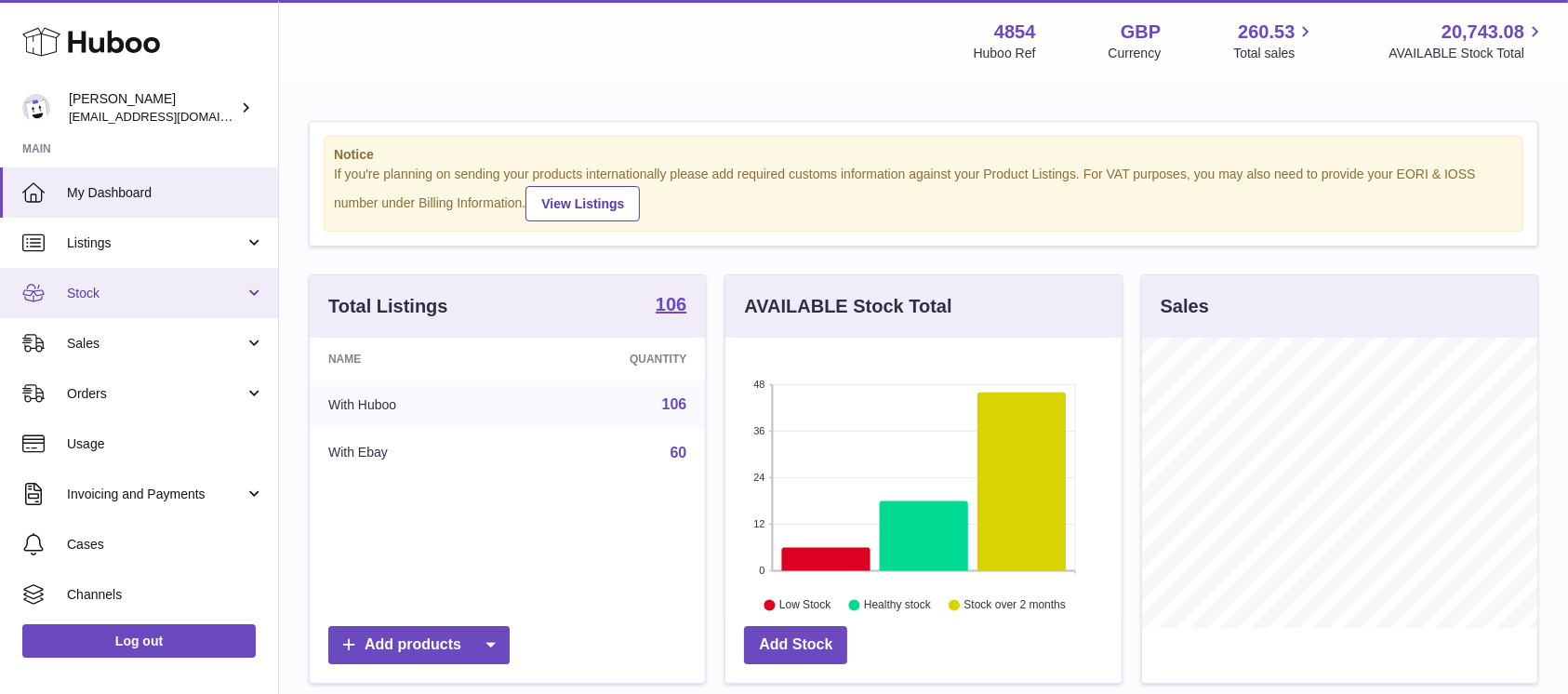
click at [229, 281] on link "Stock" at bounding box center [138, 293] width 278 height 50
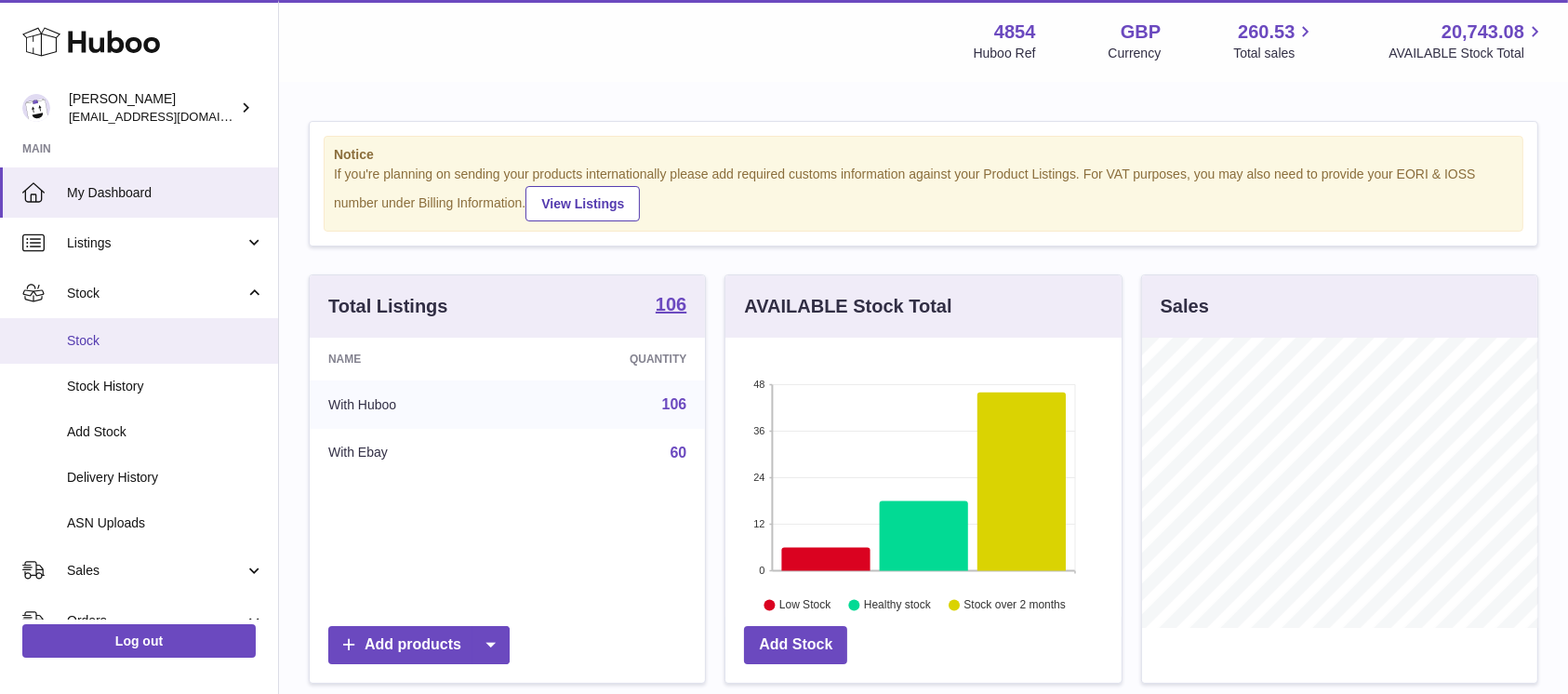
click at [168, 343] on span "Stock" at bounding box center [165, 341] width 197 height 18
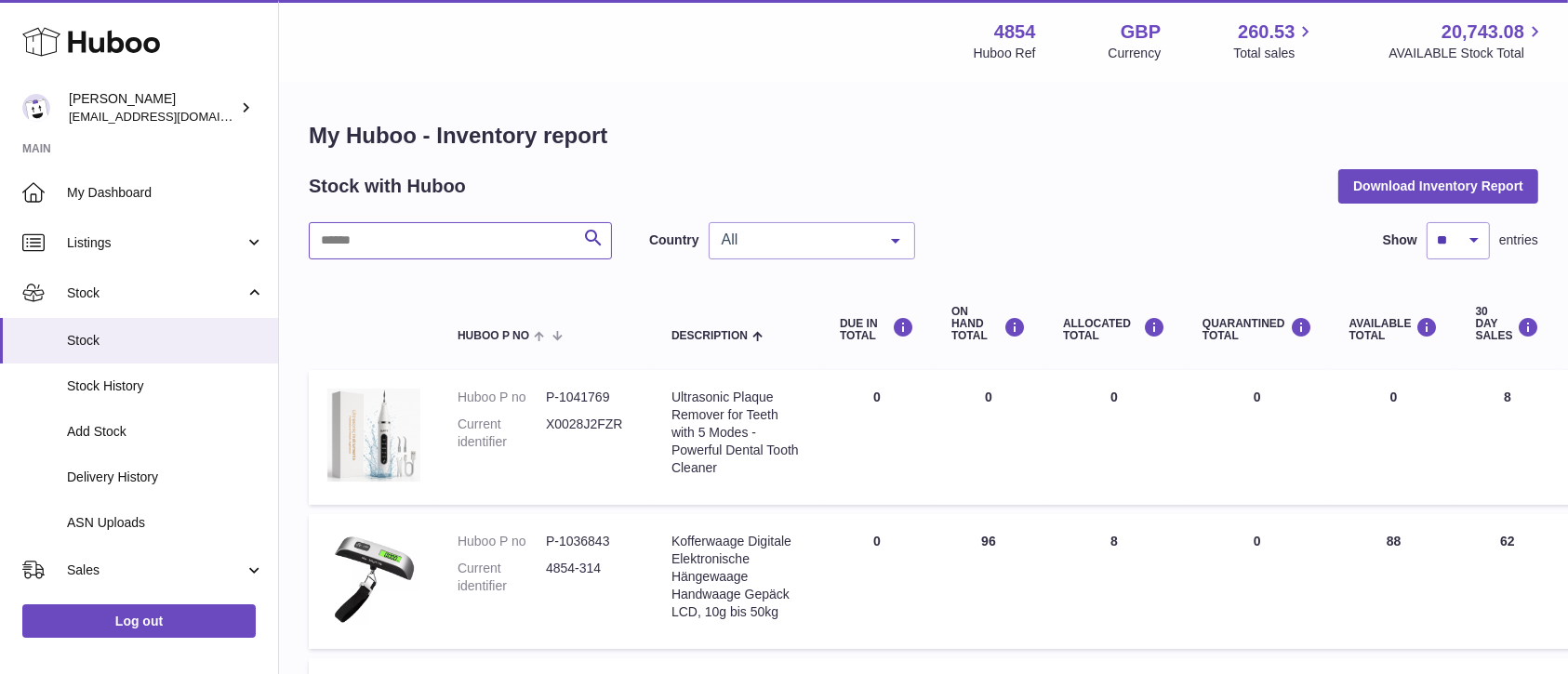
click at [491, 238] on input "text" at bounding box center [460, 241] width 303 height 38
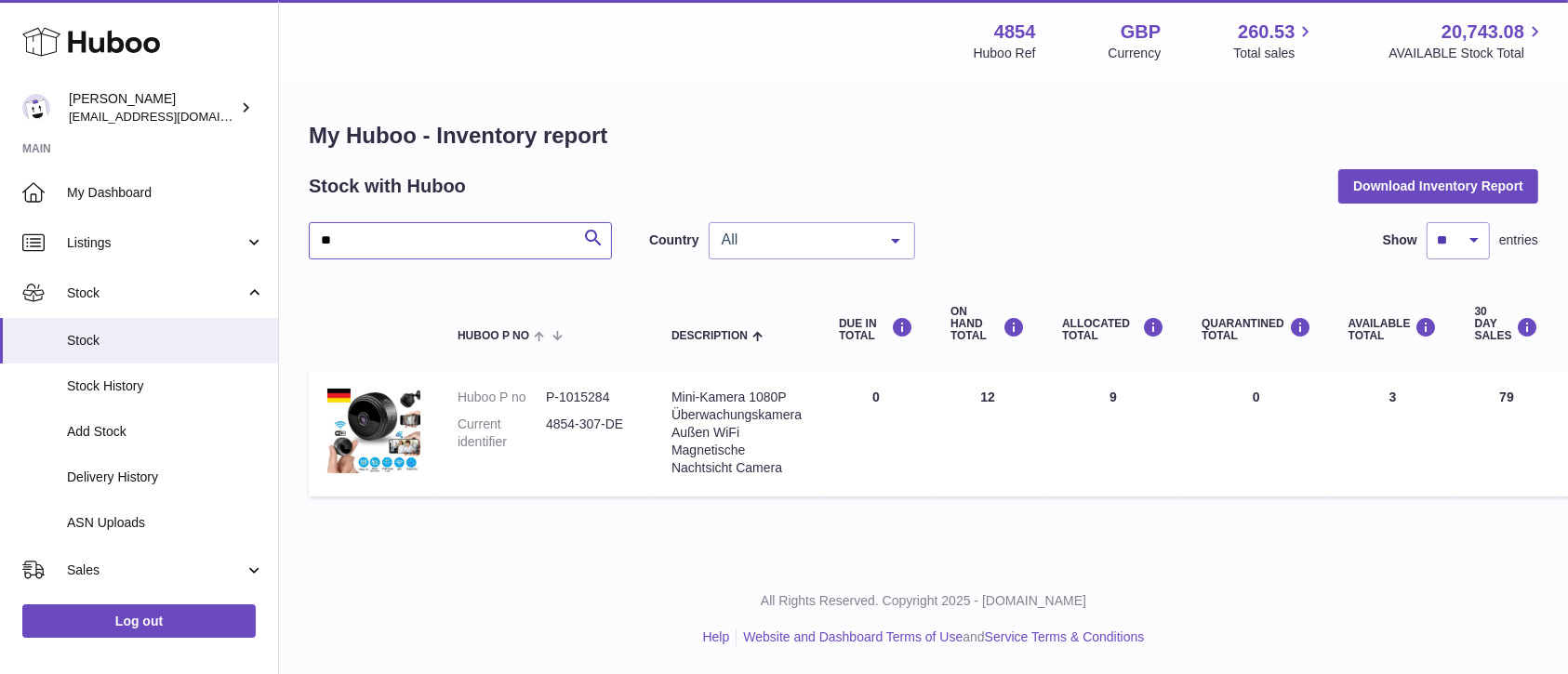
type input "*"
type input "*****"
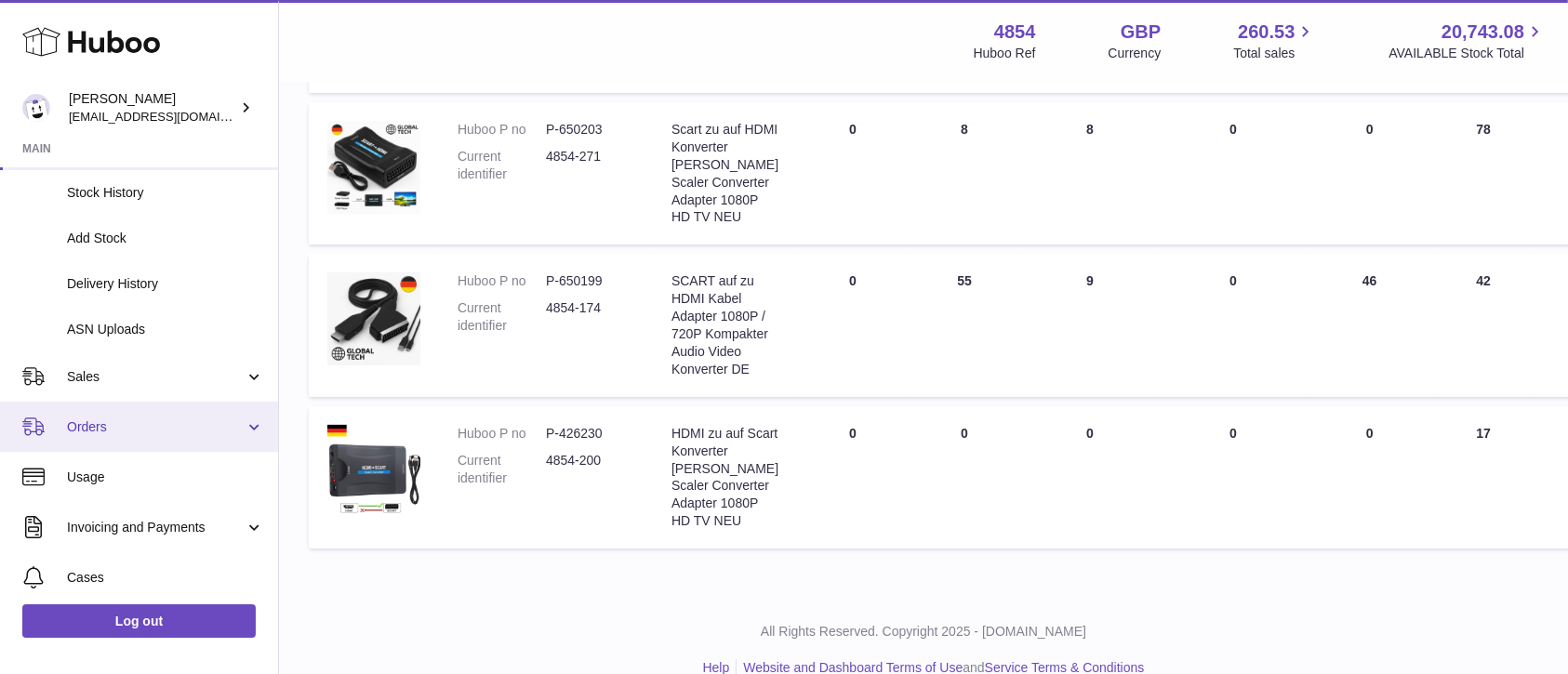
scroll to position [248, 0]
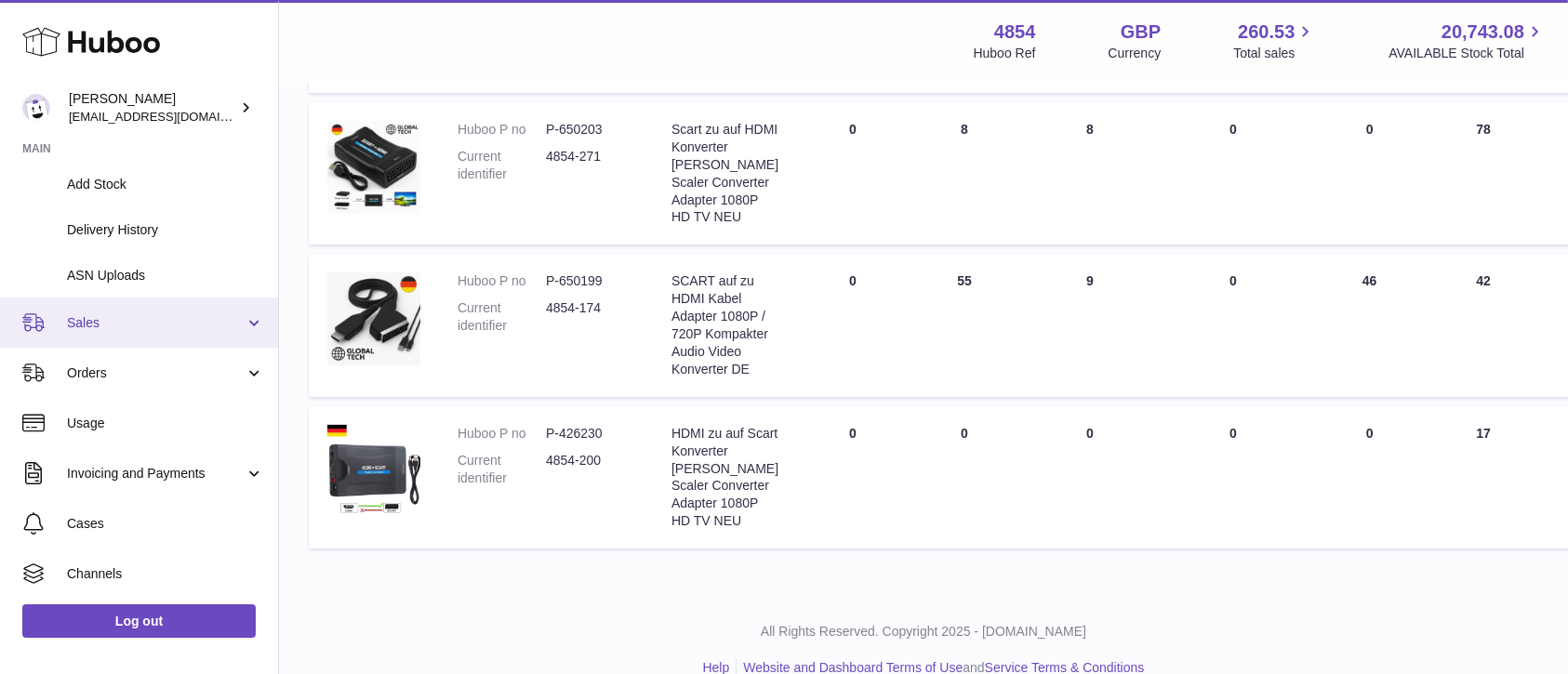
click at [204, 324] on span "Sales" at bounding box center [155, 323] width 178 height 18
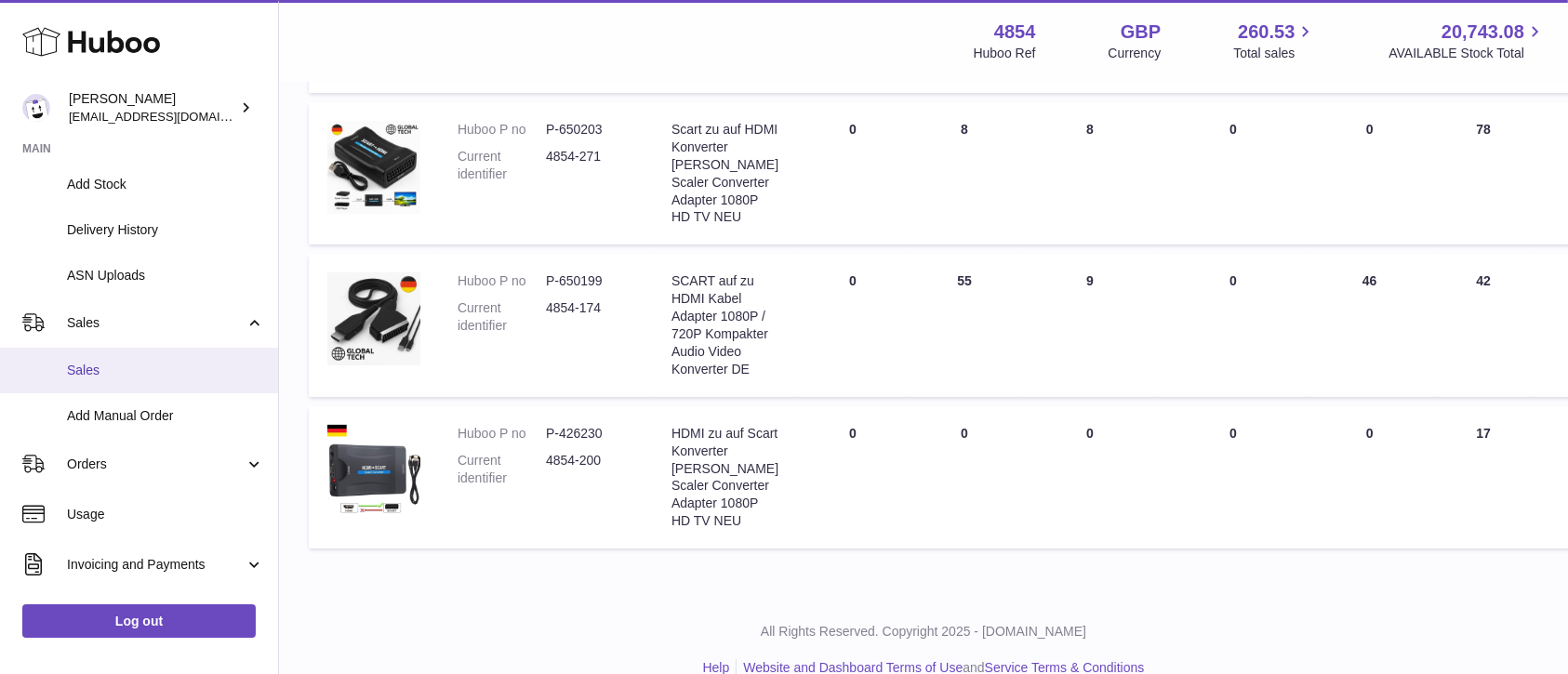
click at [194, 348] on link "Sales" at bounding box center [138, 371] width 278 height 45
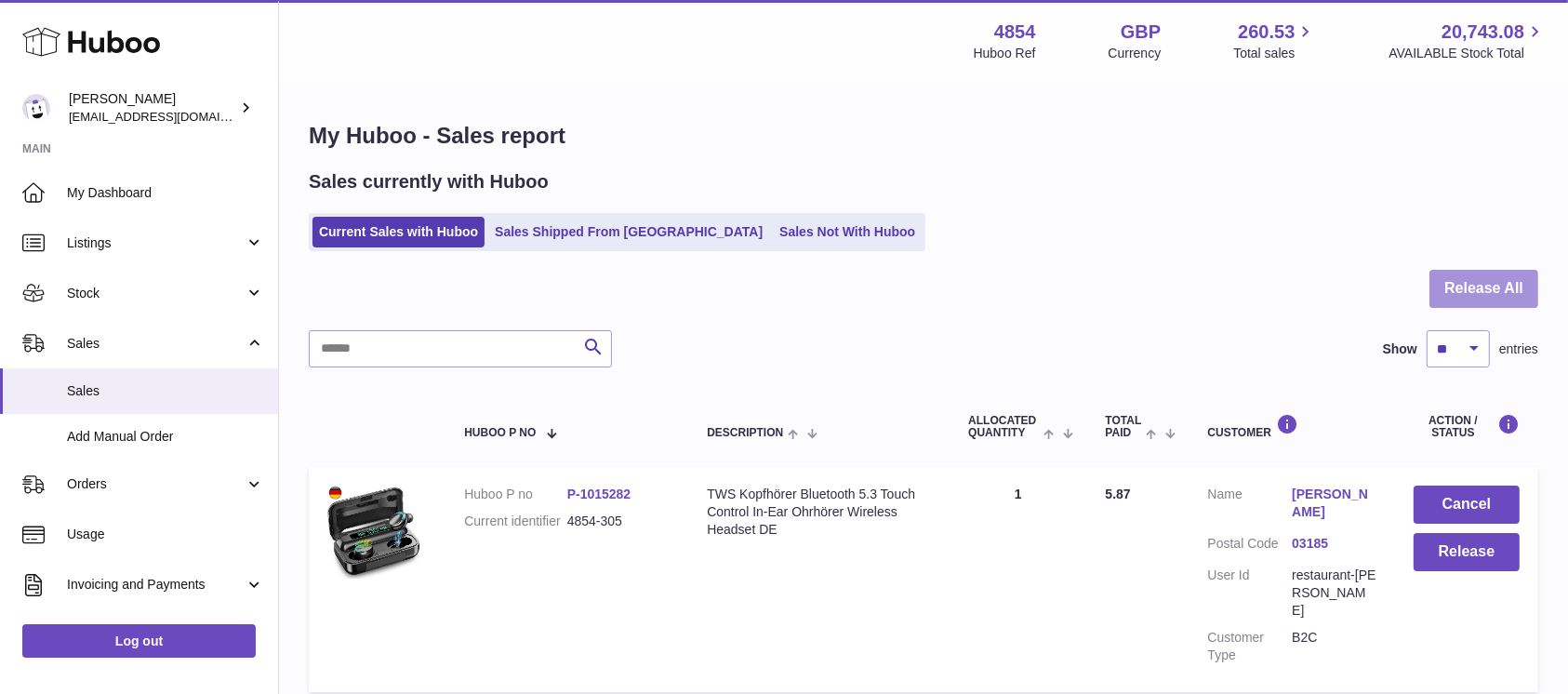
click at [1497, 288] on button "Release All" at bounding box center [1484, 289] width 109 height 39
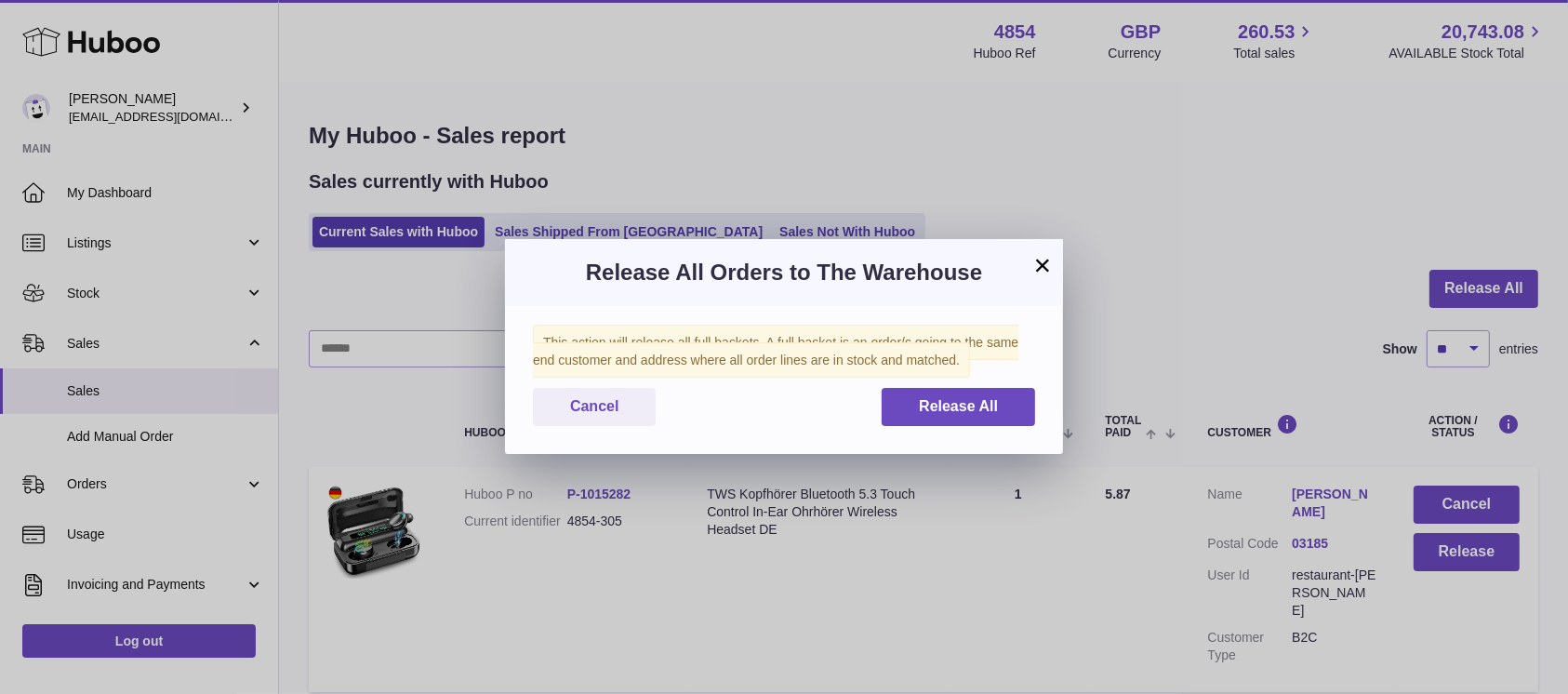
click at [955, 381] on div "This action will release all full baskets. A full basket is an order/s going to…" at bounding box center [784, 379] width 558 height 148
click at [950, 415] on button "Release All" at bounding box center [958, 407] width 153 height 39
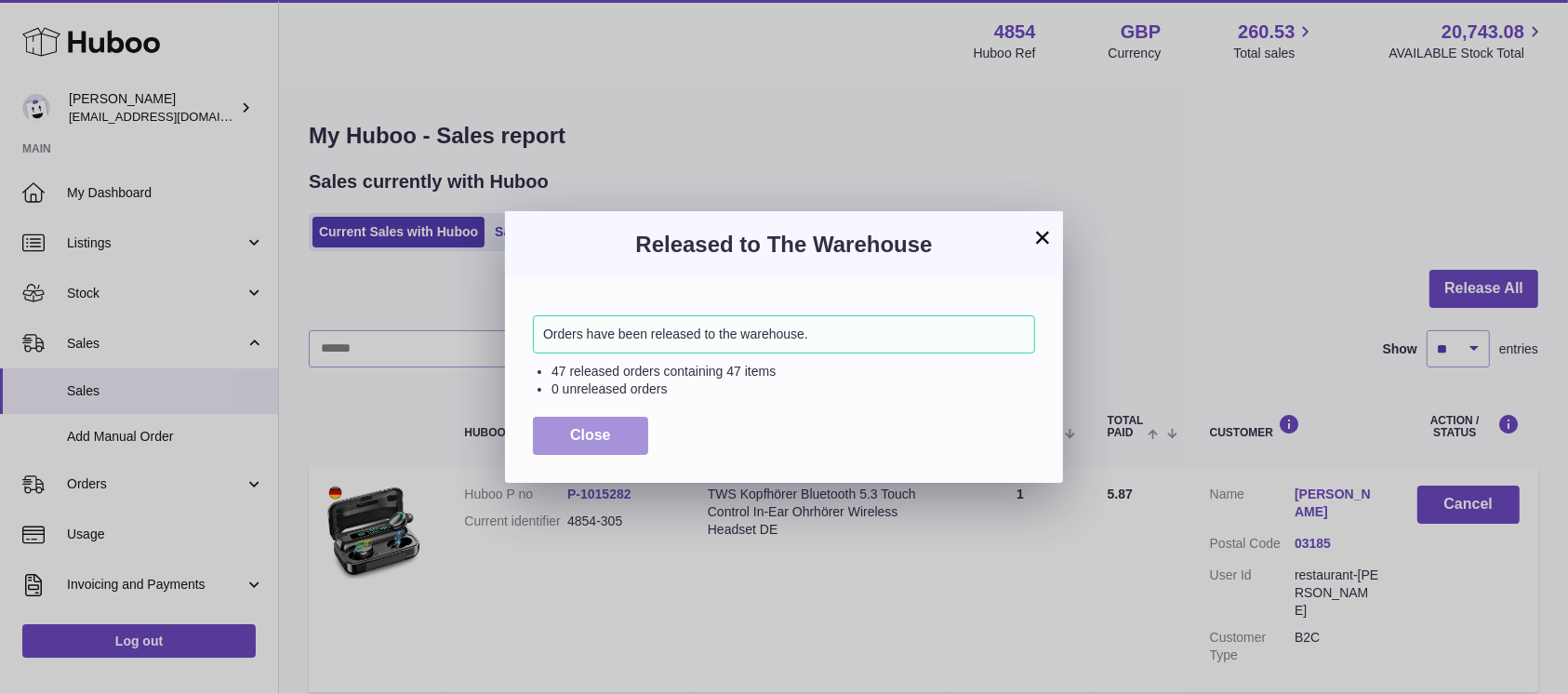
click at [595, 430] on span "Close" at bounding box center [590, 435] width 40 height 16
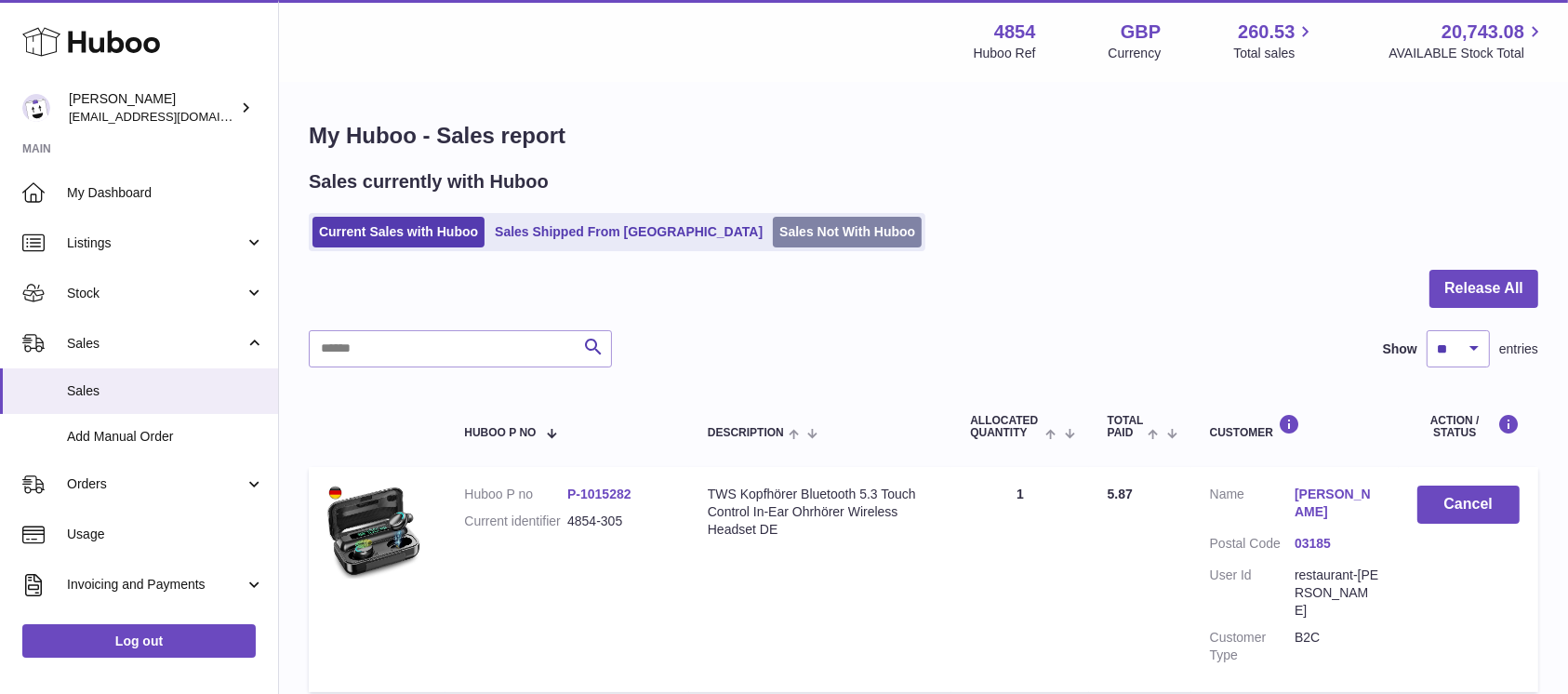
click at [773, 246] on link "Sales Not With Huboo" at bounding box center [847, 232] width 149 height 31
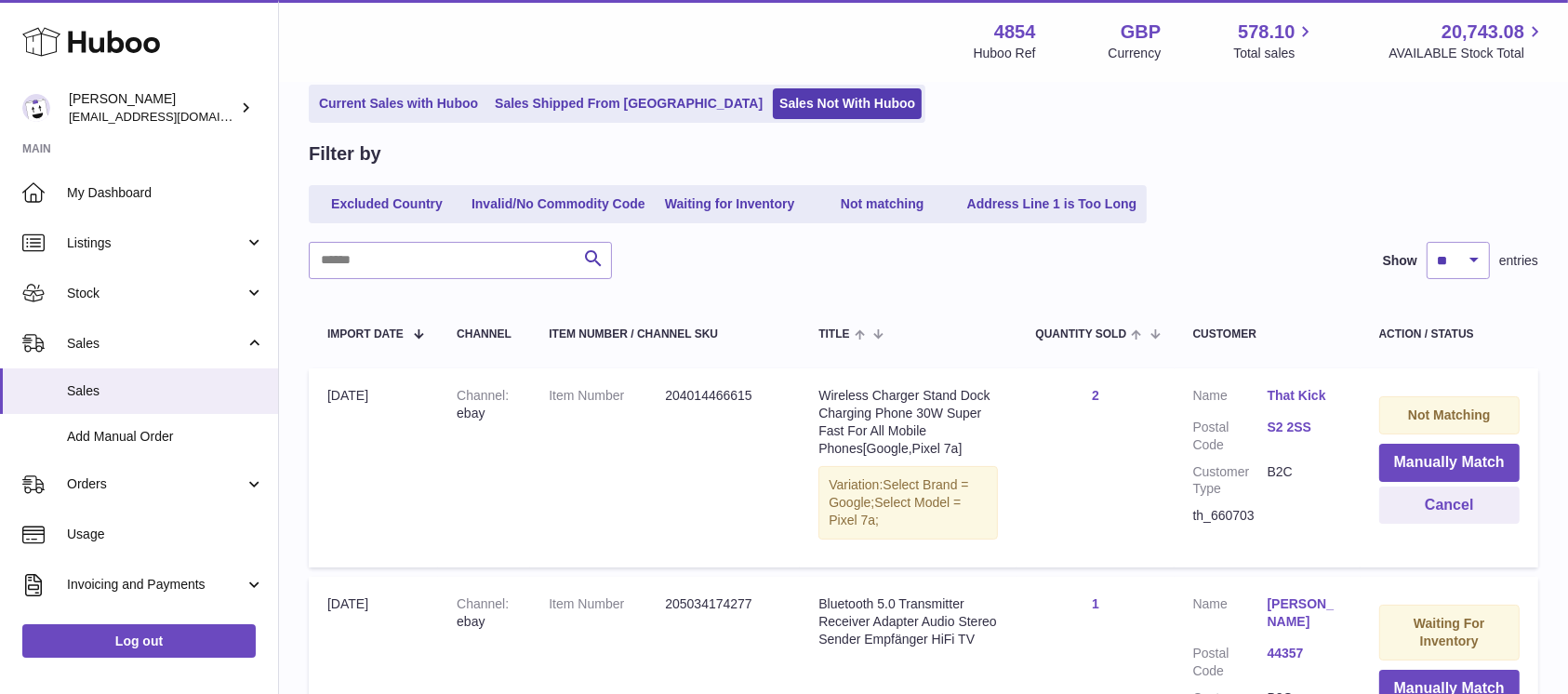
scroll to position [248, 0]
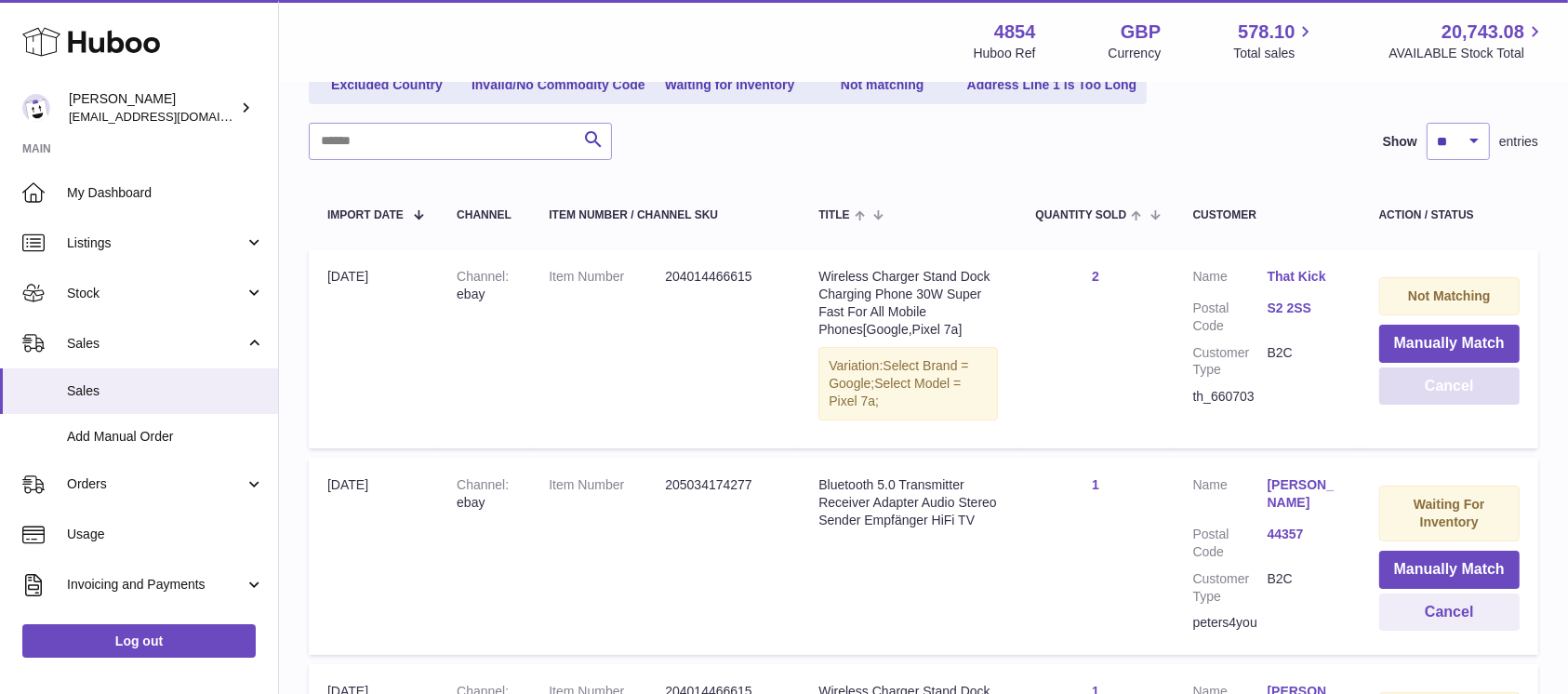
click at [1399, 382] on button "Cancel" at bounding box center [1448, 386] width 140 height 39
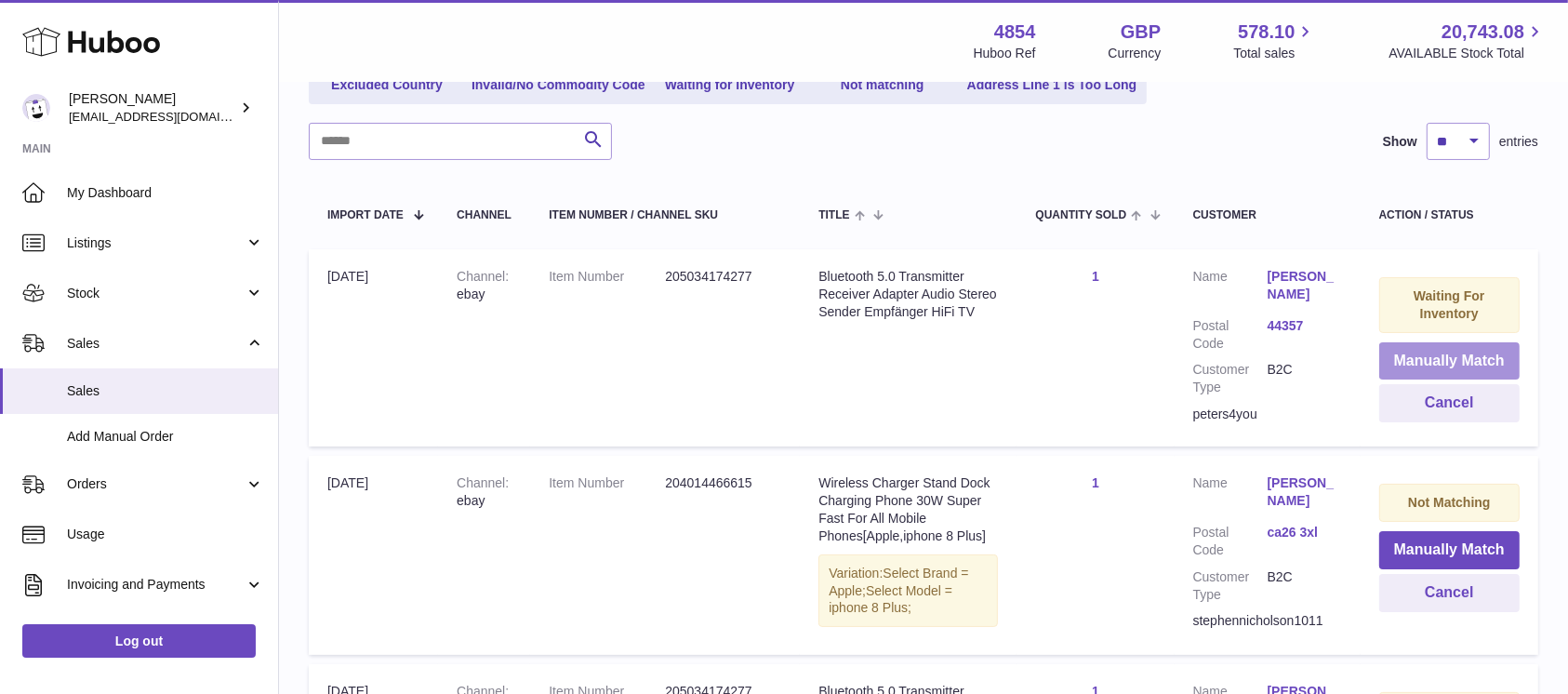
click at [1424, 362] on button "Manually Match" at bounding box center [1448, 362] width 140 height 39
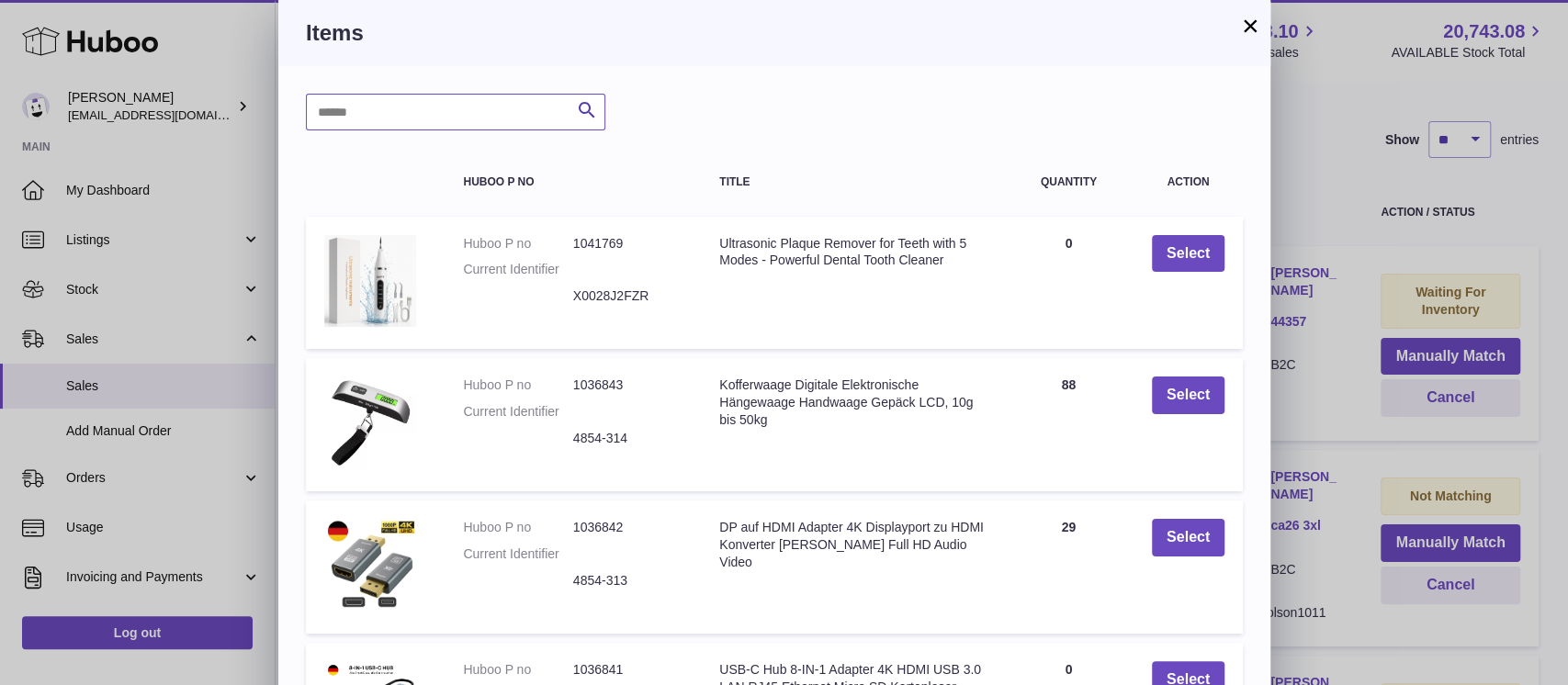
click at [503, 114] on input "text" at bounding box center [455, 112] width 299 height 37
type input "*"
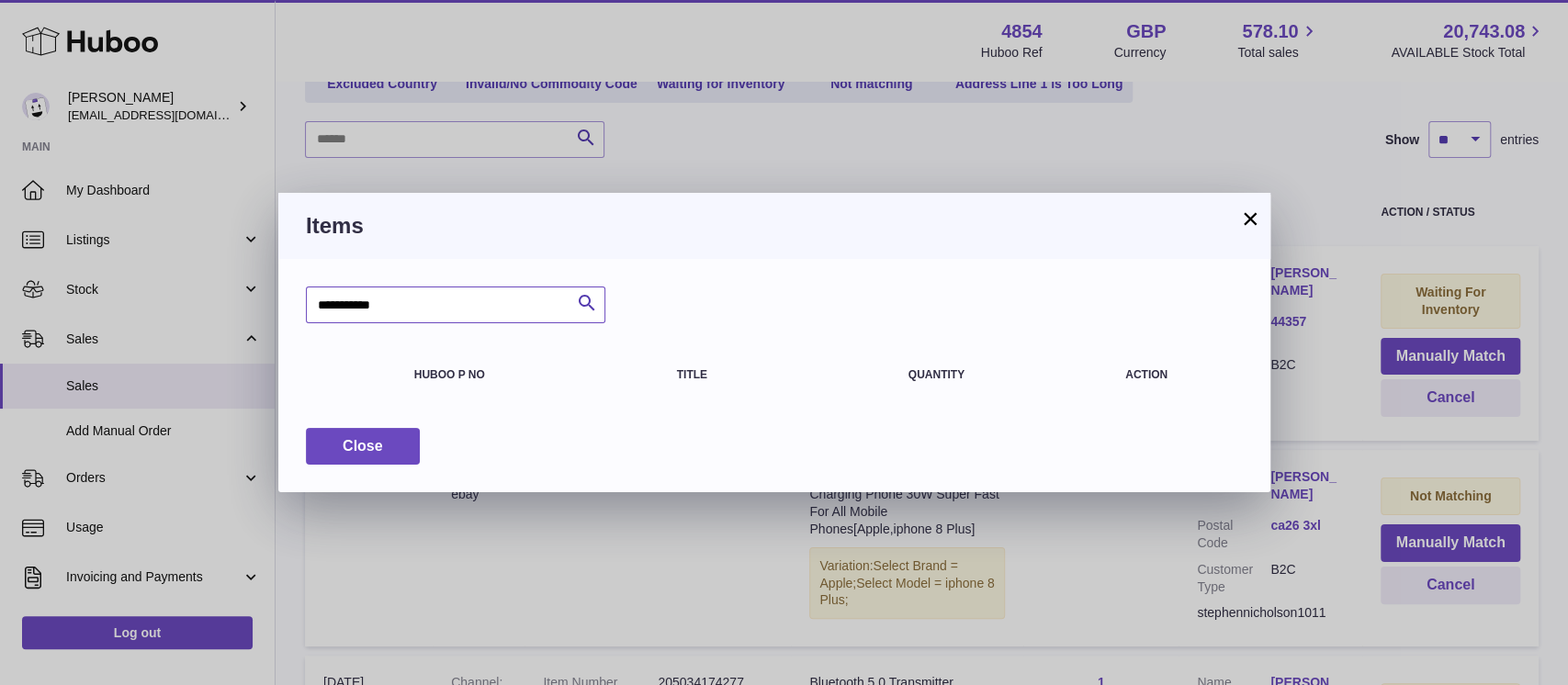
type input "**********"
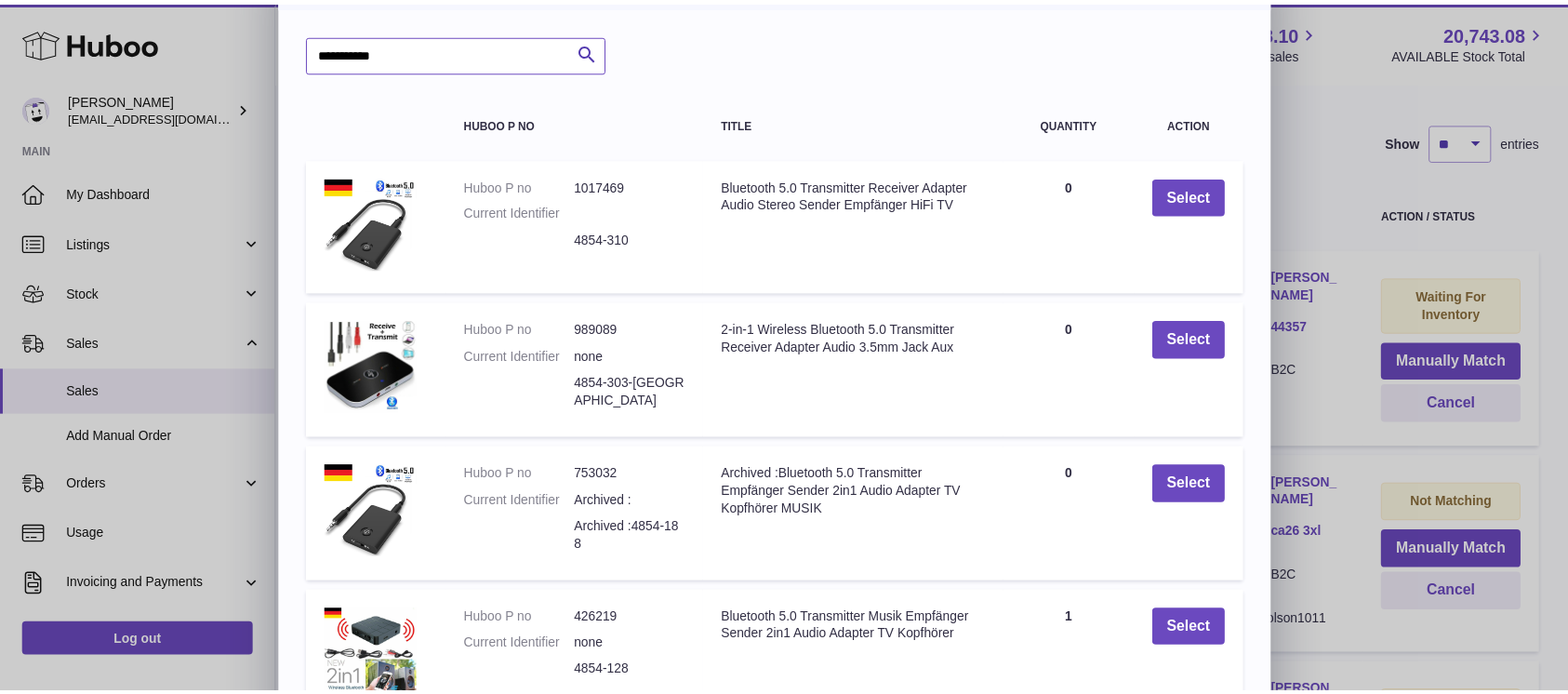
scroll to position [0, 0]
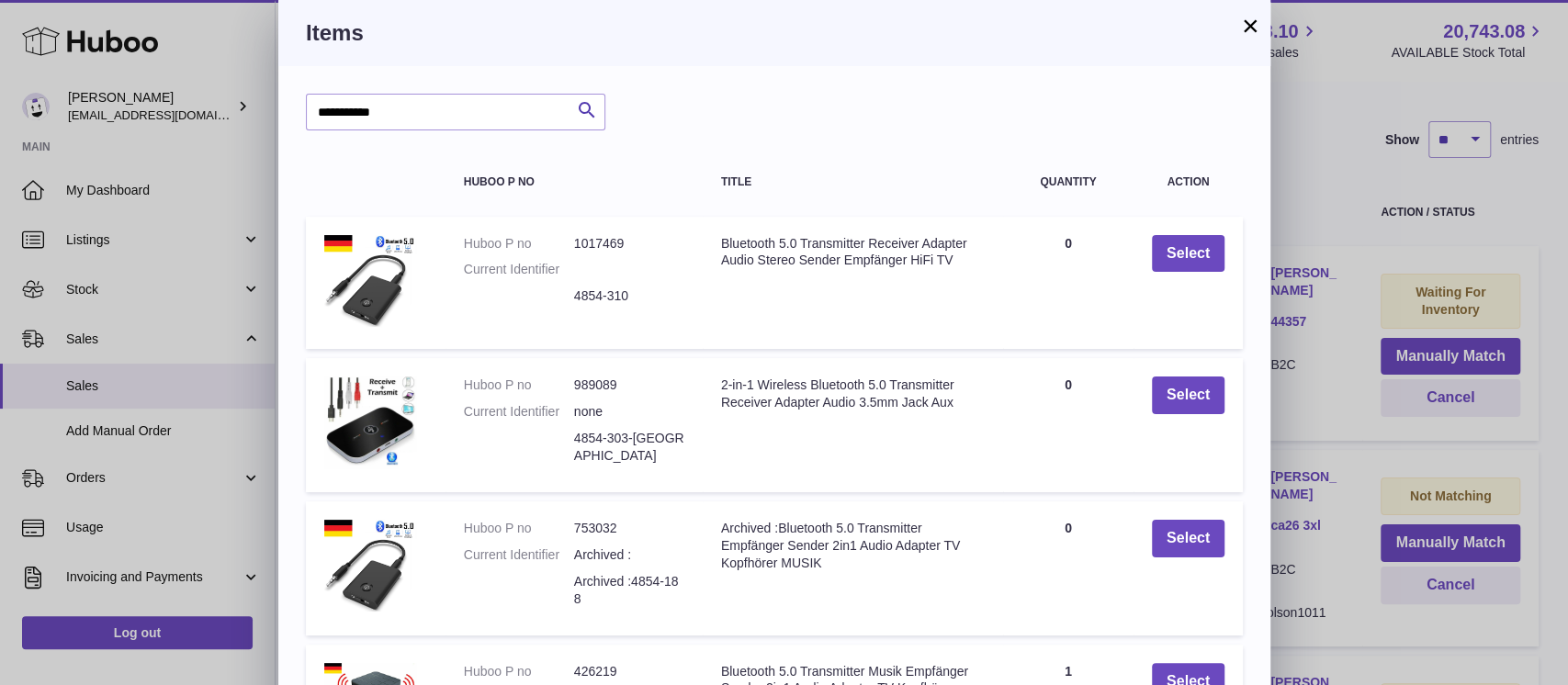
click at [1246, 33] on button "×" at bounding box center [1250, 26] width 22 height 22
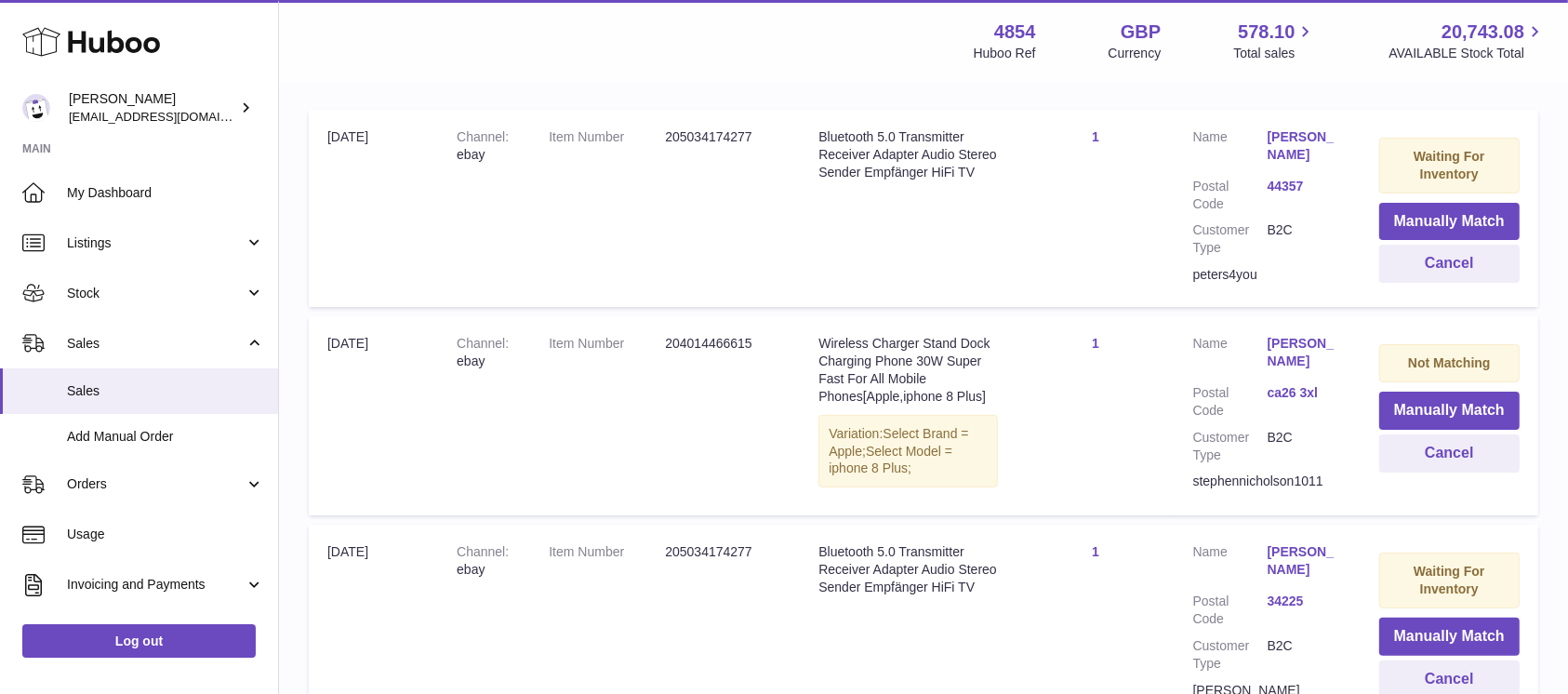
scroll to position [496, 0]
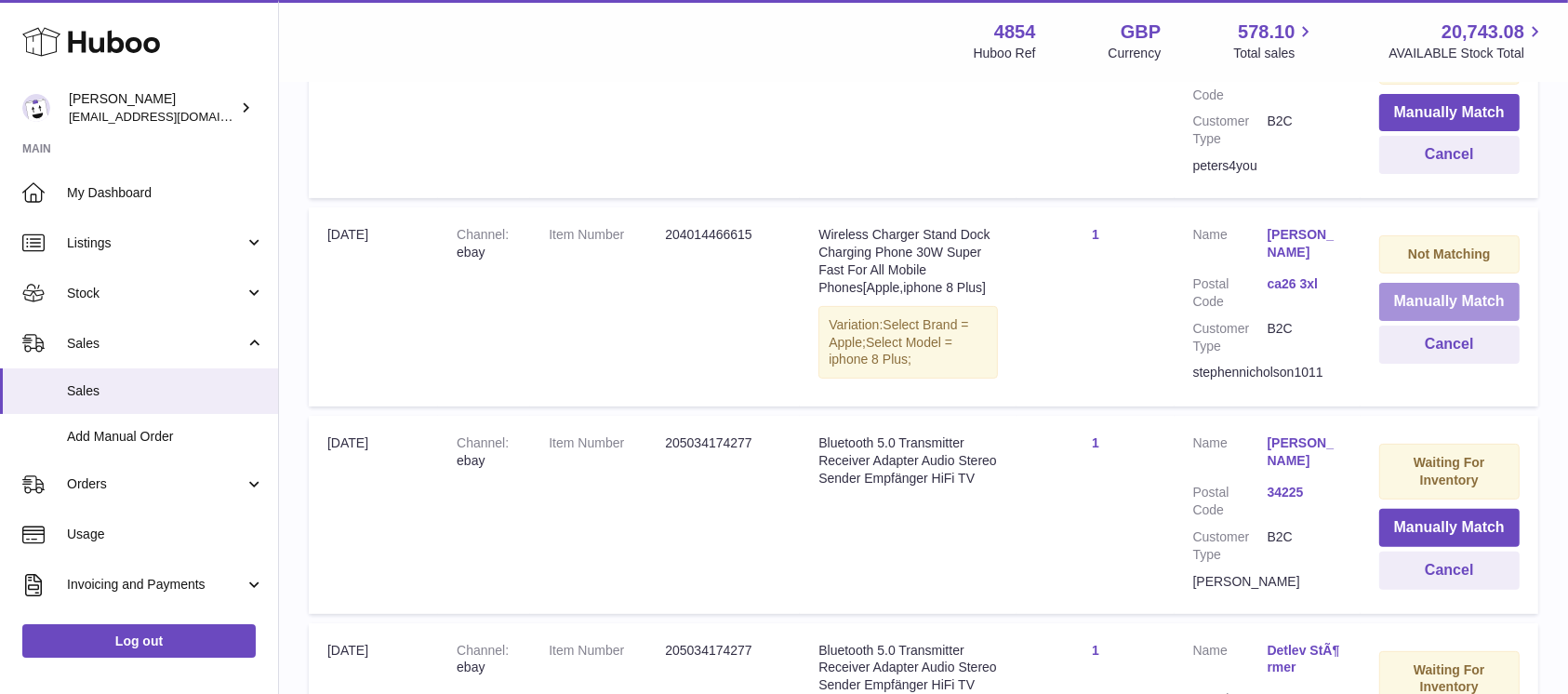
click at [1379, 299] on button "Manually Match" at bounding box center [1448, 301] width 140 height 39
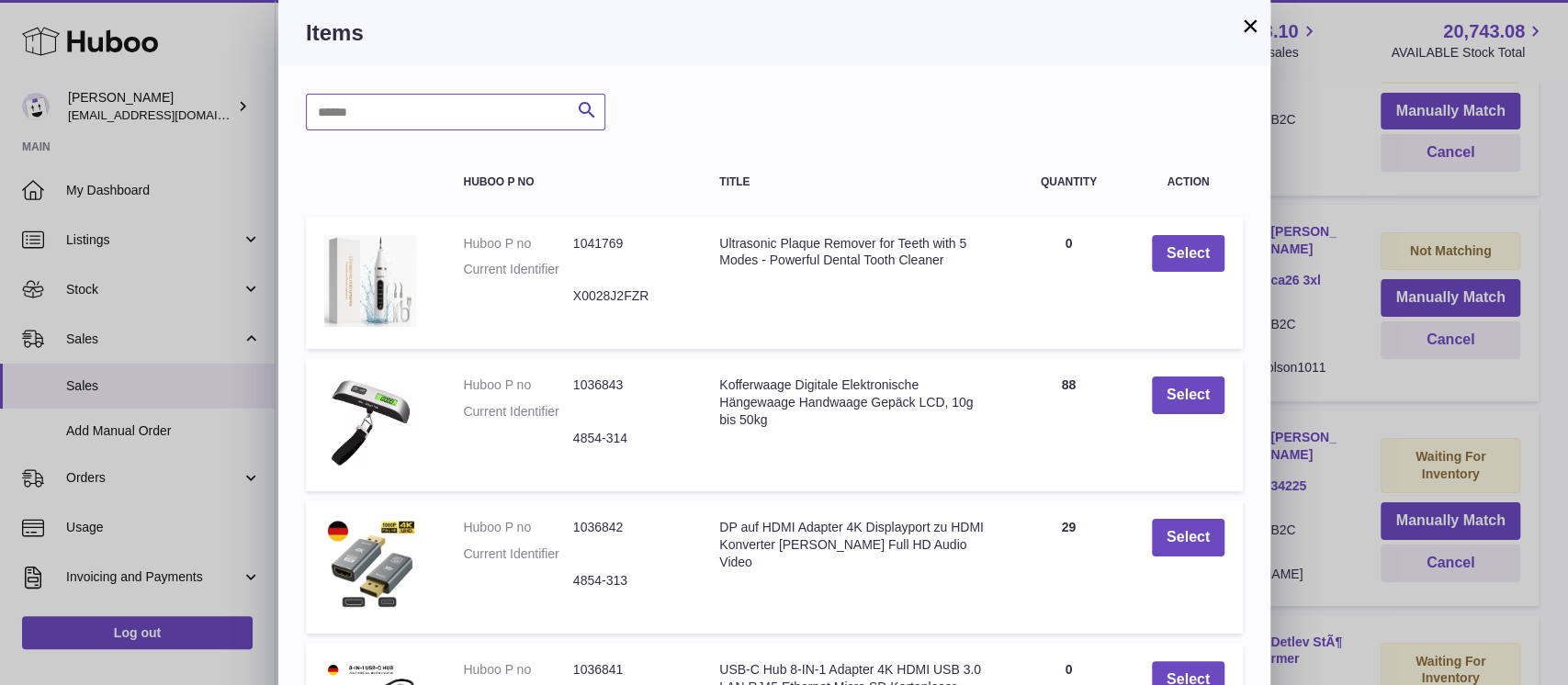
click at [394, 117] on input "text" at bounding box center [455, 112] width 299 height 37
type input "*****"
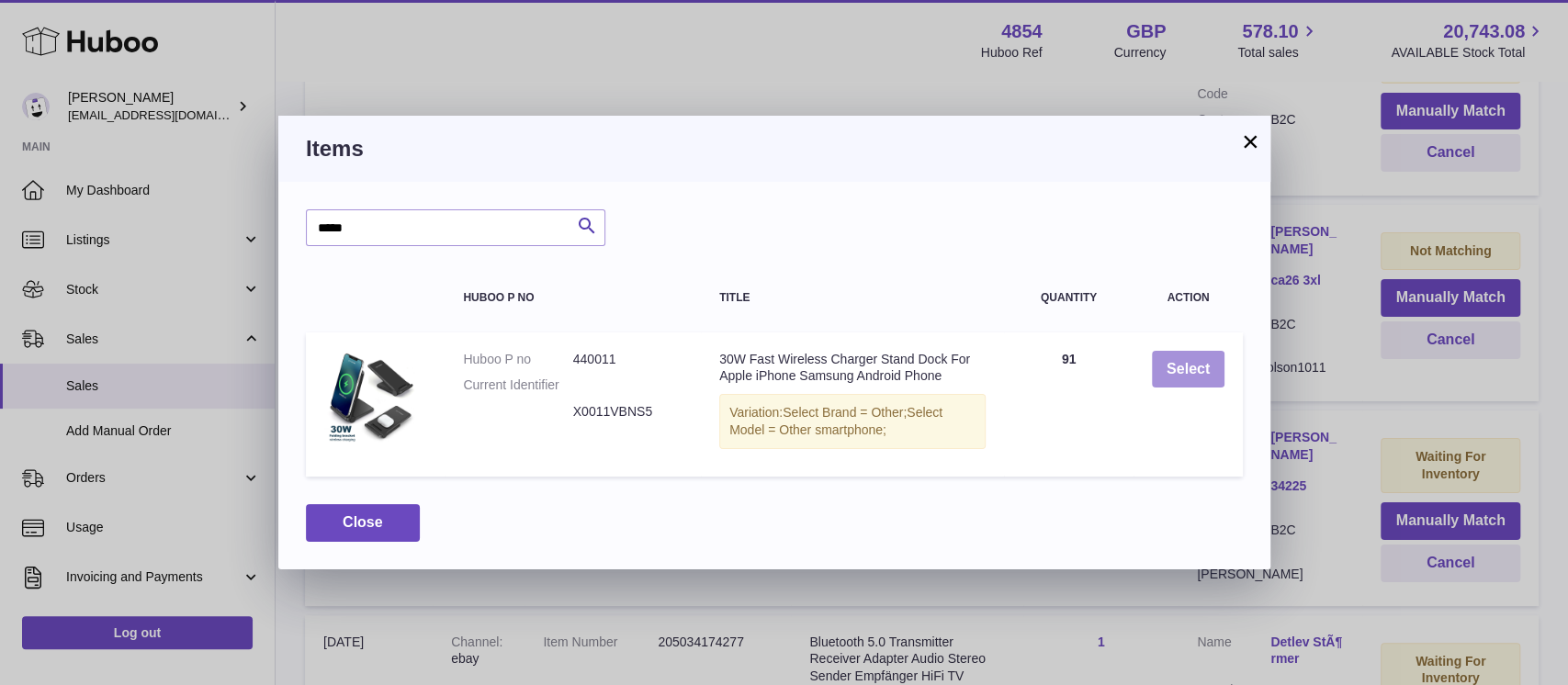
click at [1208, 350] on button "Select" at bounding box center [1188, 369] width 72 height 38
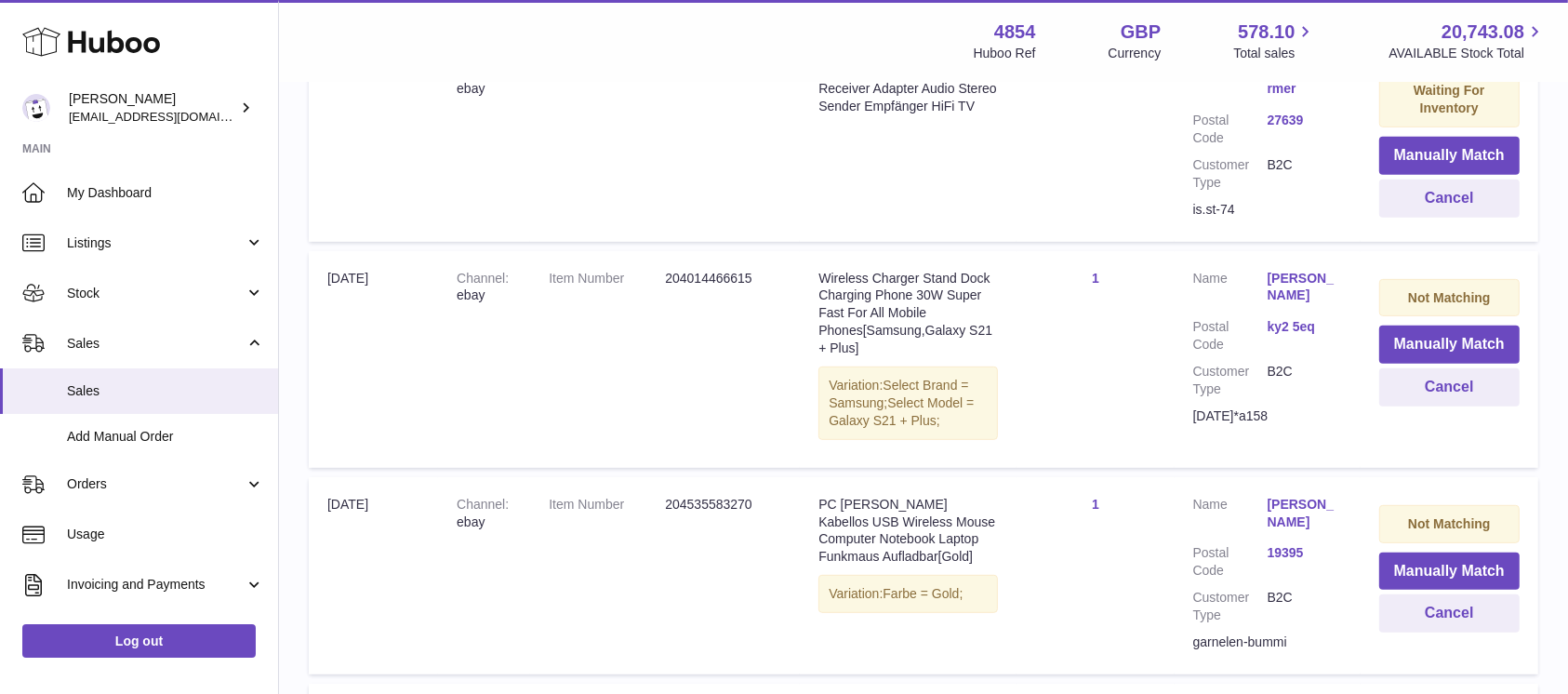
scroll to position [868, 0]
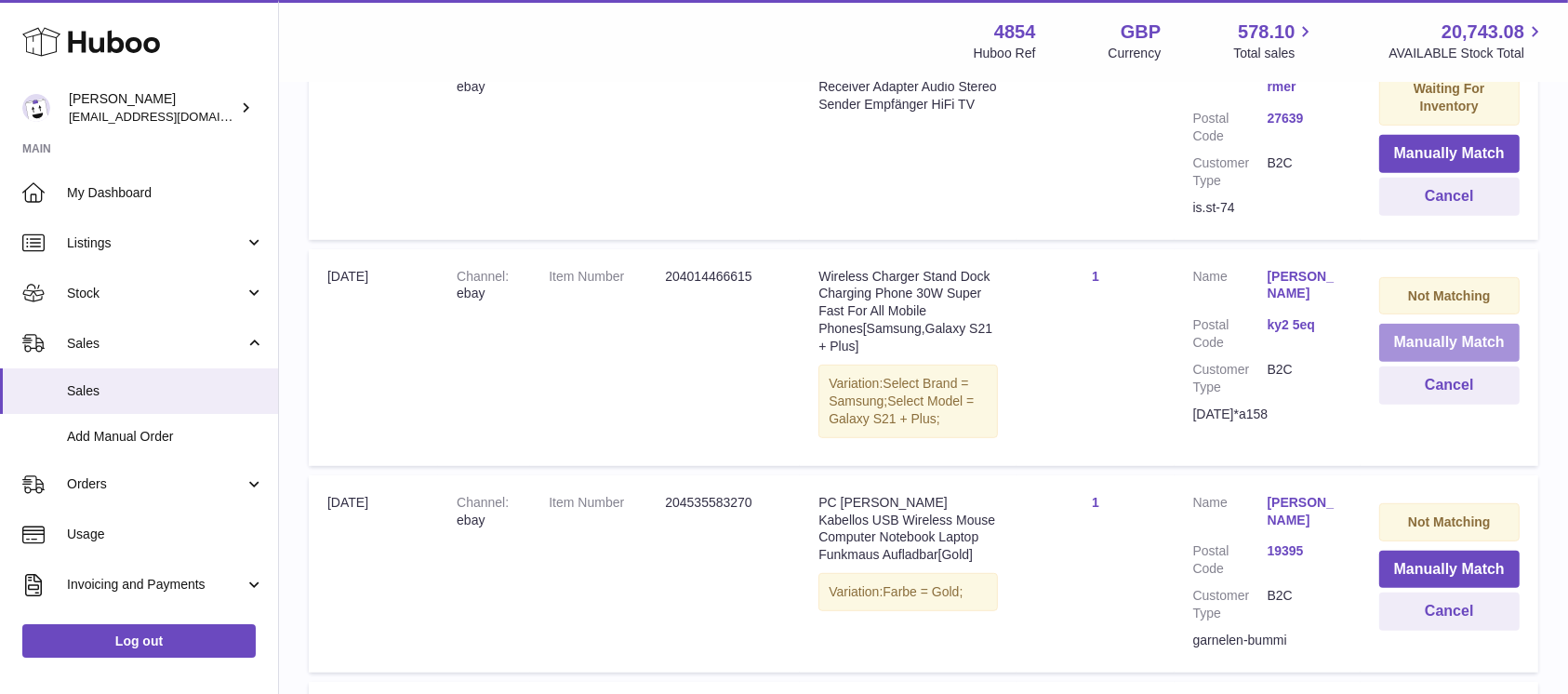
click at [1428, 338] on button "Manually Match" at bounding box center [1448, 343] width 140 height 39
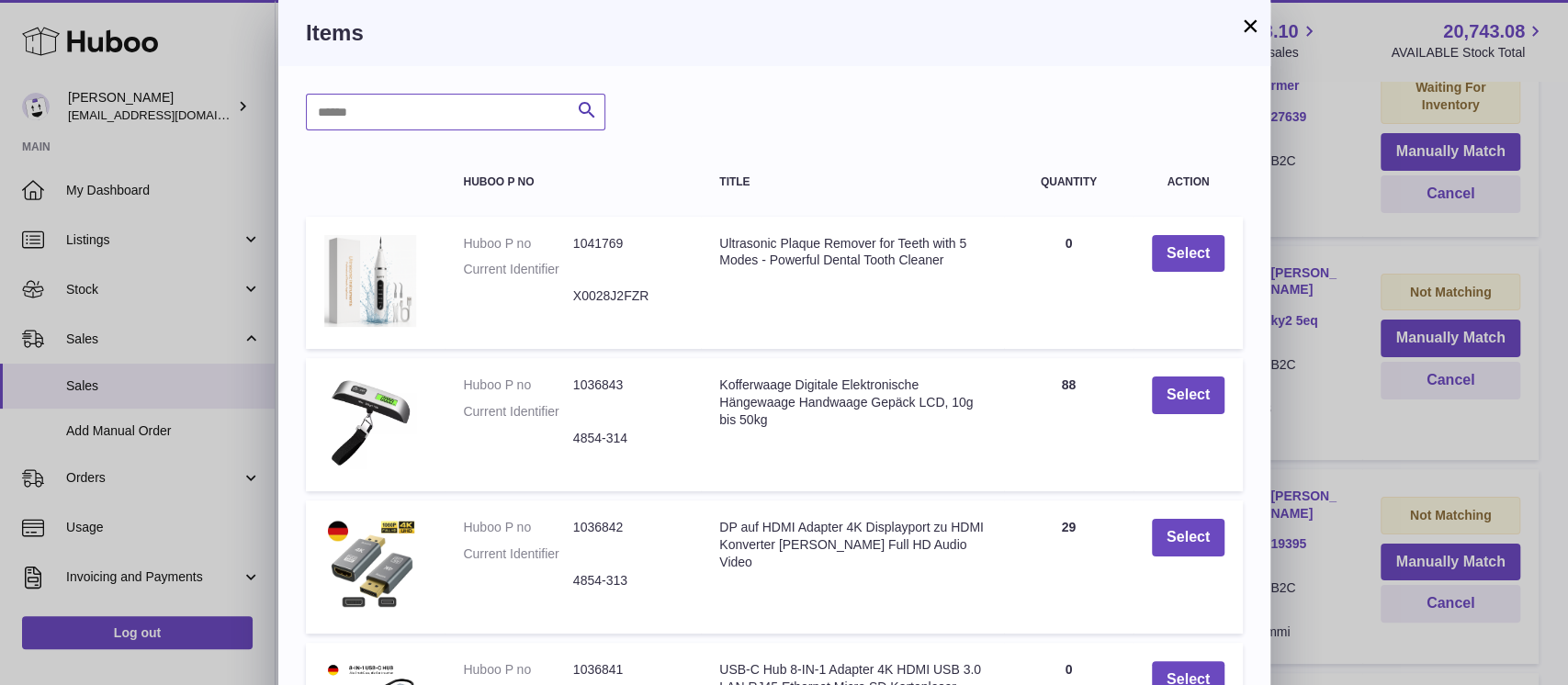
click at [375, 129] on input "text" at bounding box center [455, 112] width 299 height 37
type input "*****"
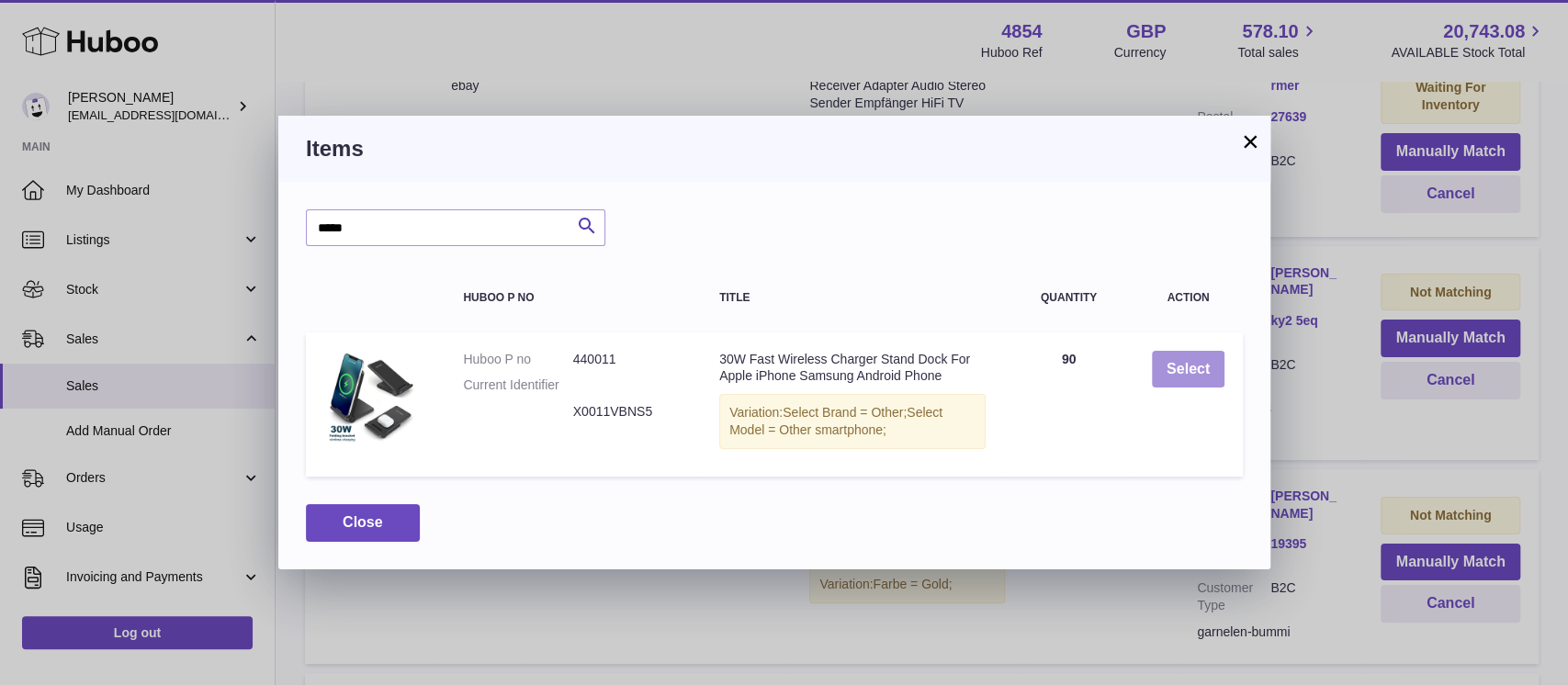
click at [1190, 368] on button "Select" at bounding box center [1188, 369] width 72 height 38
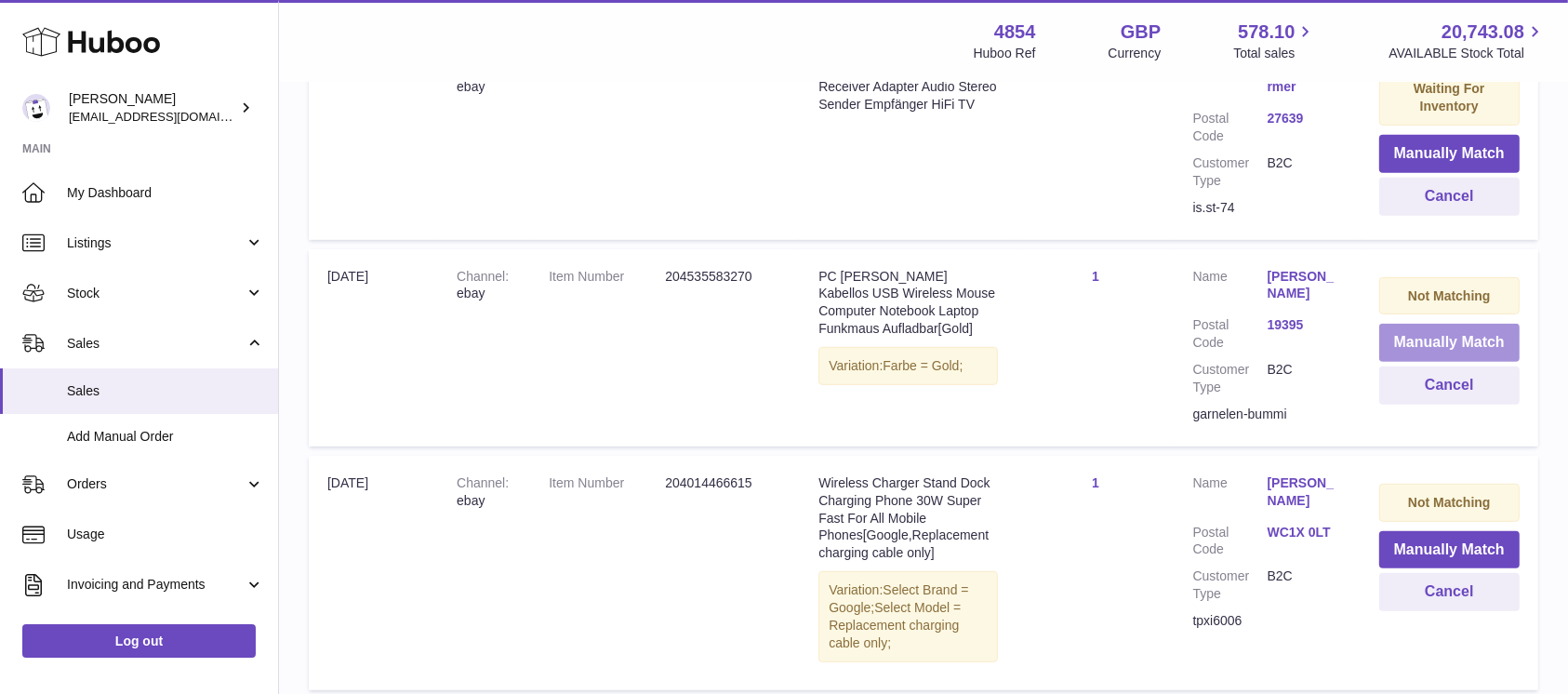
click at [1441, 345] on button "Manually Match" at bounding box center [1448, 343] width 140 height 39
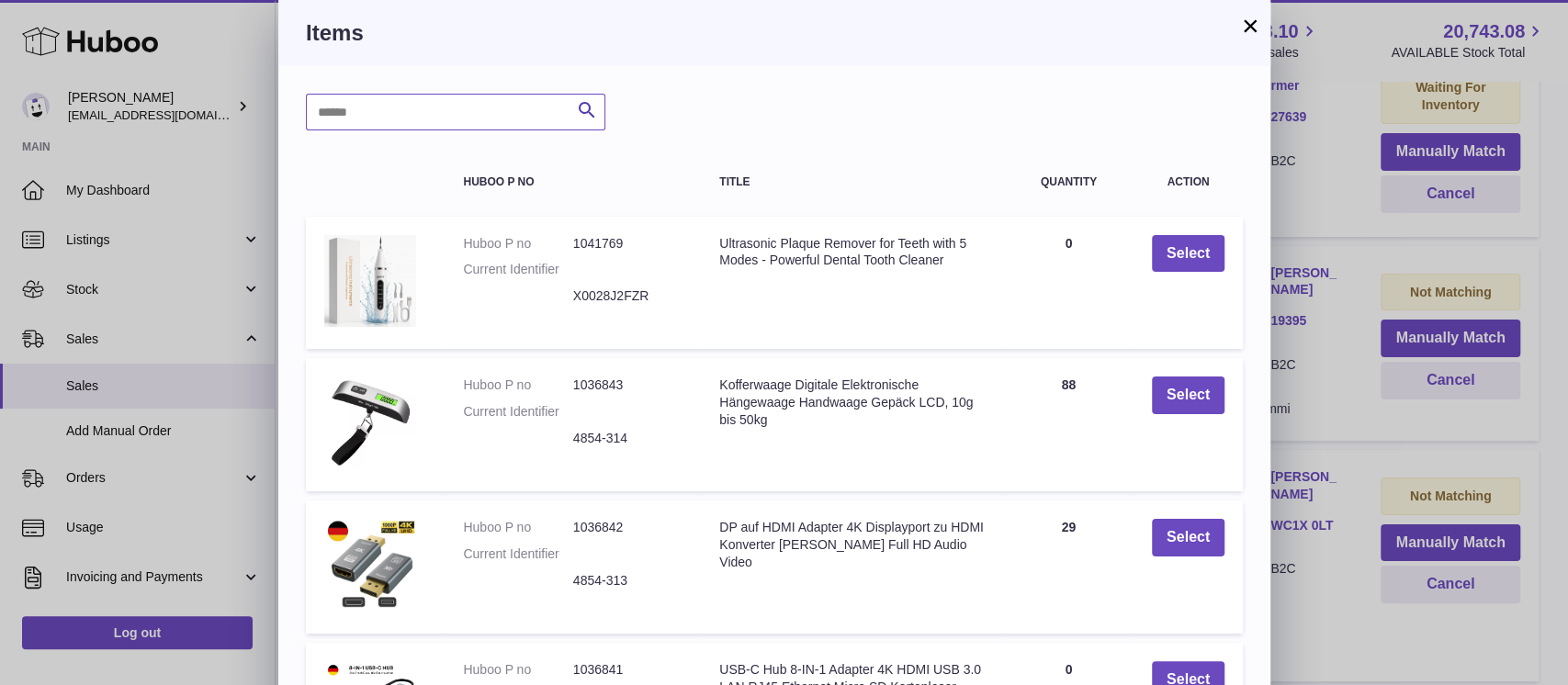
click at [471, 113] on input "text" at bounding box center [455, 112] width 299 height 37
type input "*****"
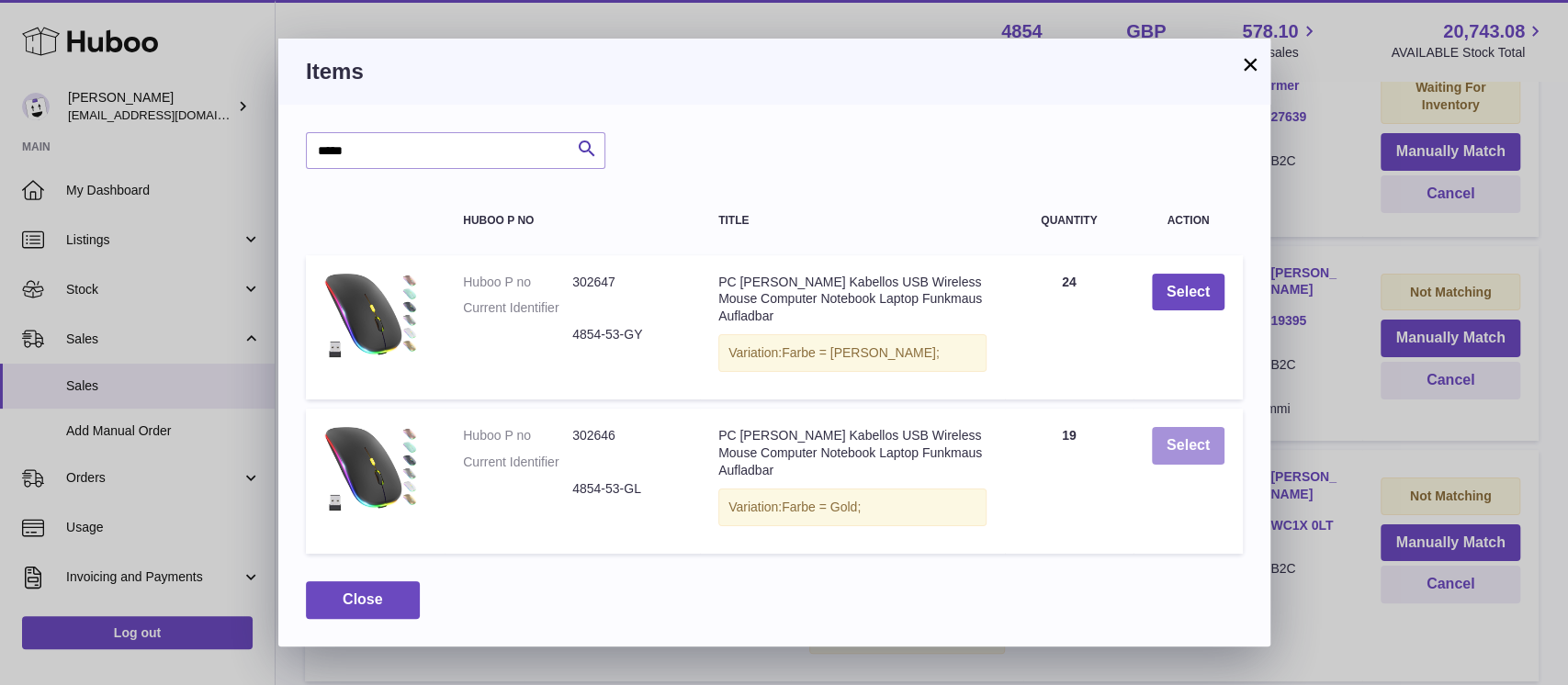
click at [1164, 442] on button "Select" at bounding box center [1188, 445] width 72 height 38
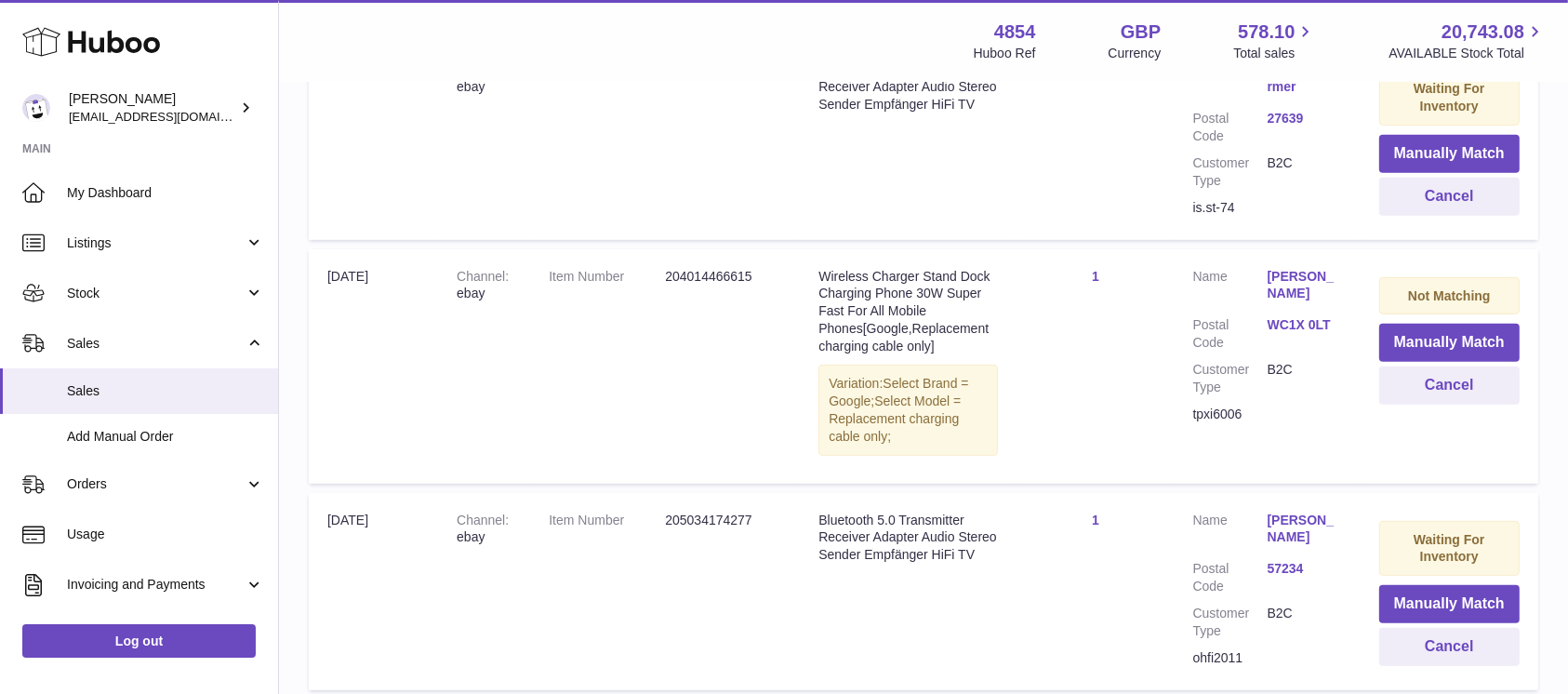
scroll to position [1019, 0]
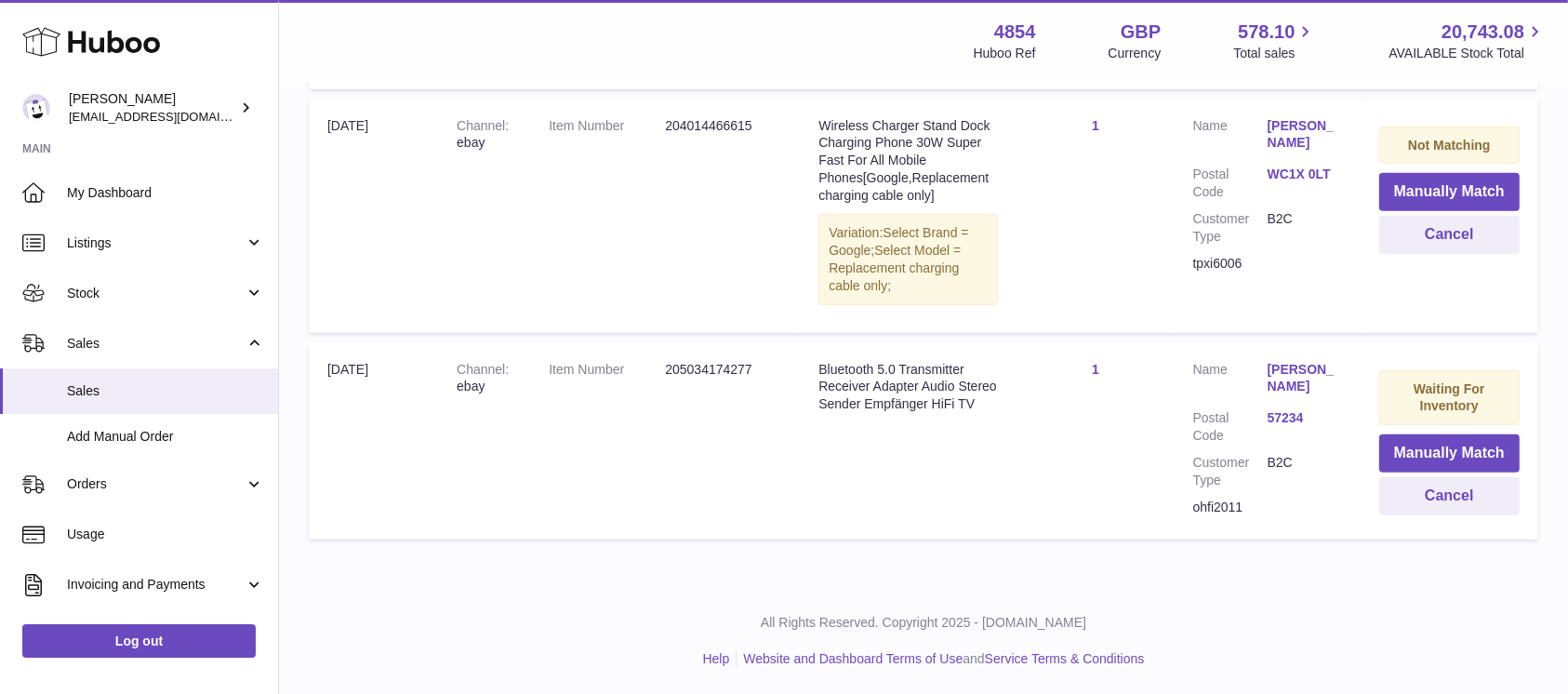
click at [1224, 503] on div "ohfi2011" at bounding box center [1268, 508] width 149 height 18
click at [1224, 503] on div "ohfi2011" at bounding box center [1268, 508] width 149 height 18
copy div "ohfi2011"
click at [1434, 501] on button "Cancel" at bounding box center [1448, 496] width 140 height 39
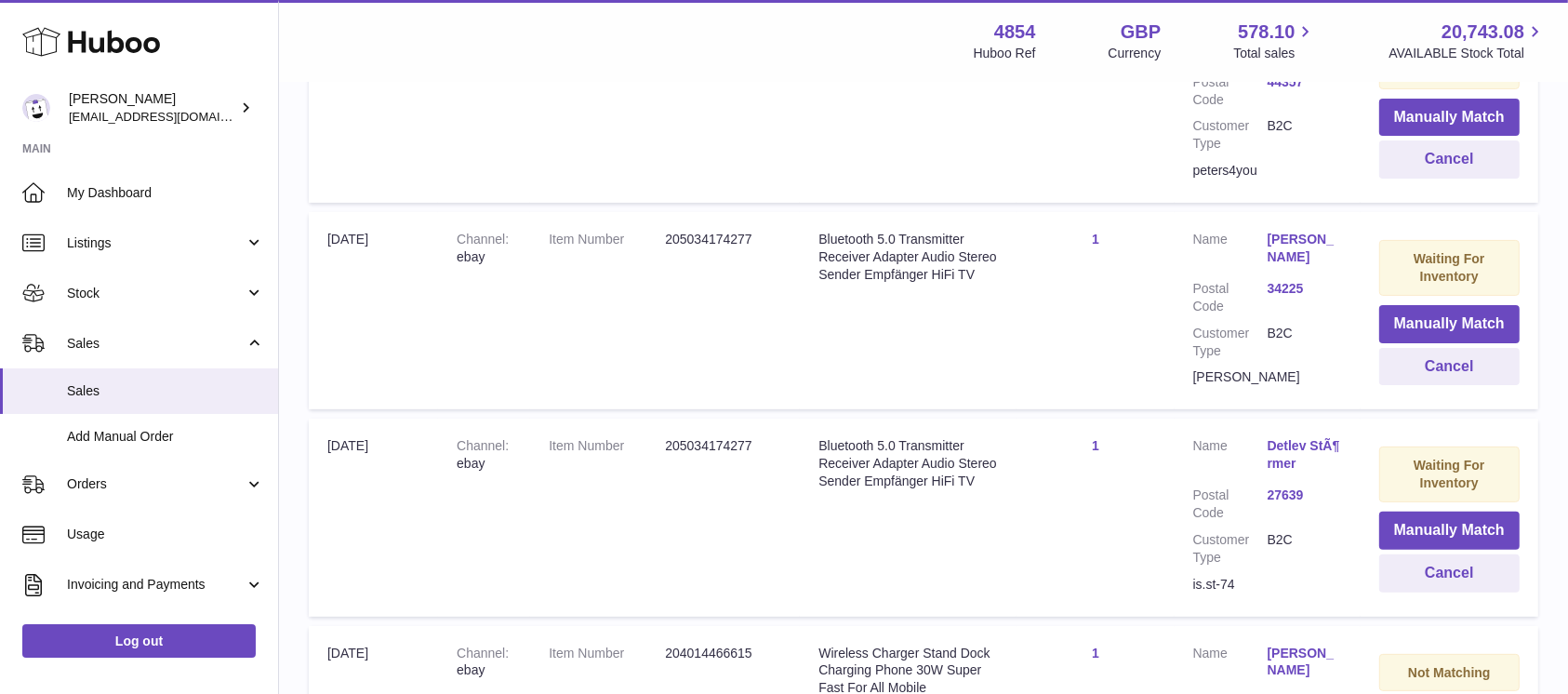
scroll to position [564, 0]
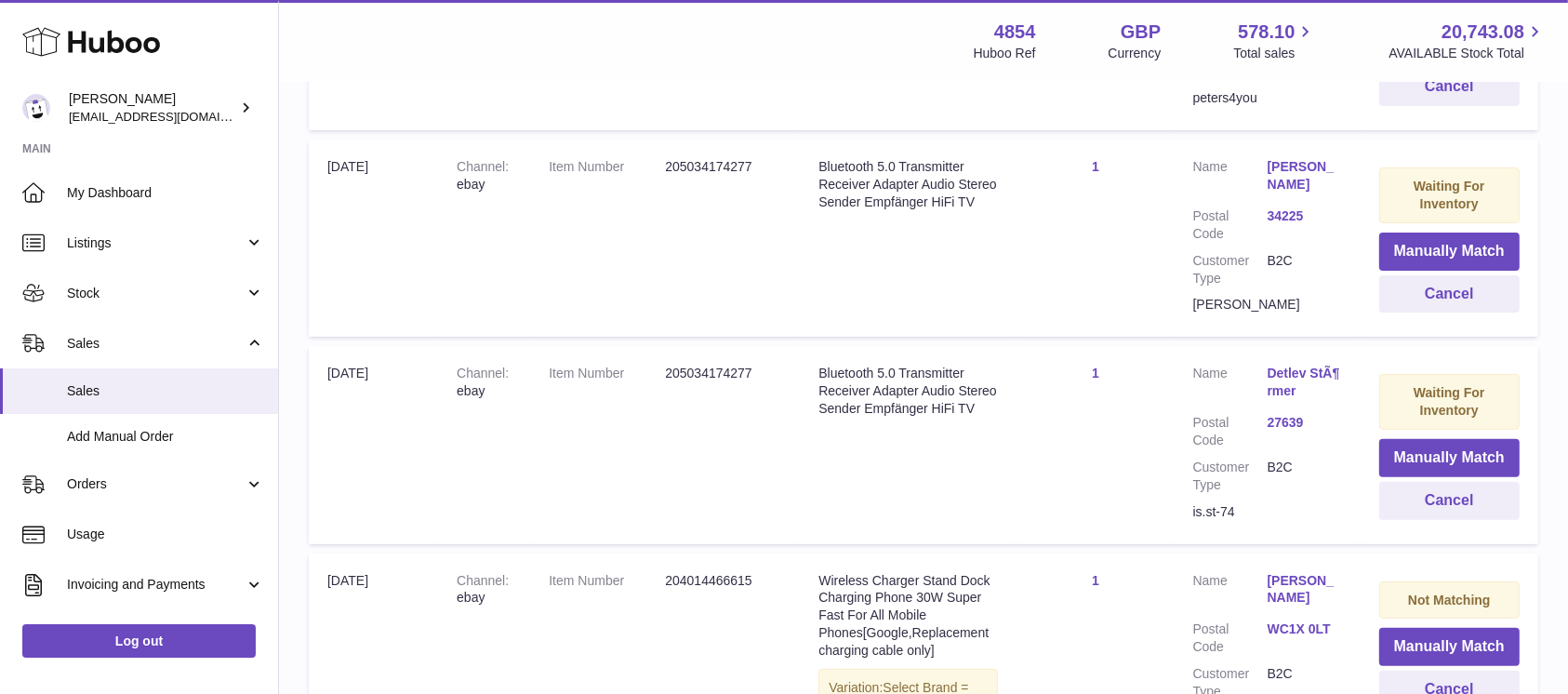
click at [1226, 508] on div "is.st-74" at bounding box center [1268, 512] width 149 height 18
copy tr "is.st-74"
click at [1435, 495] on button "Cancel" at bounding box center [1448, 501] width 140 height 39
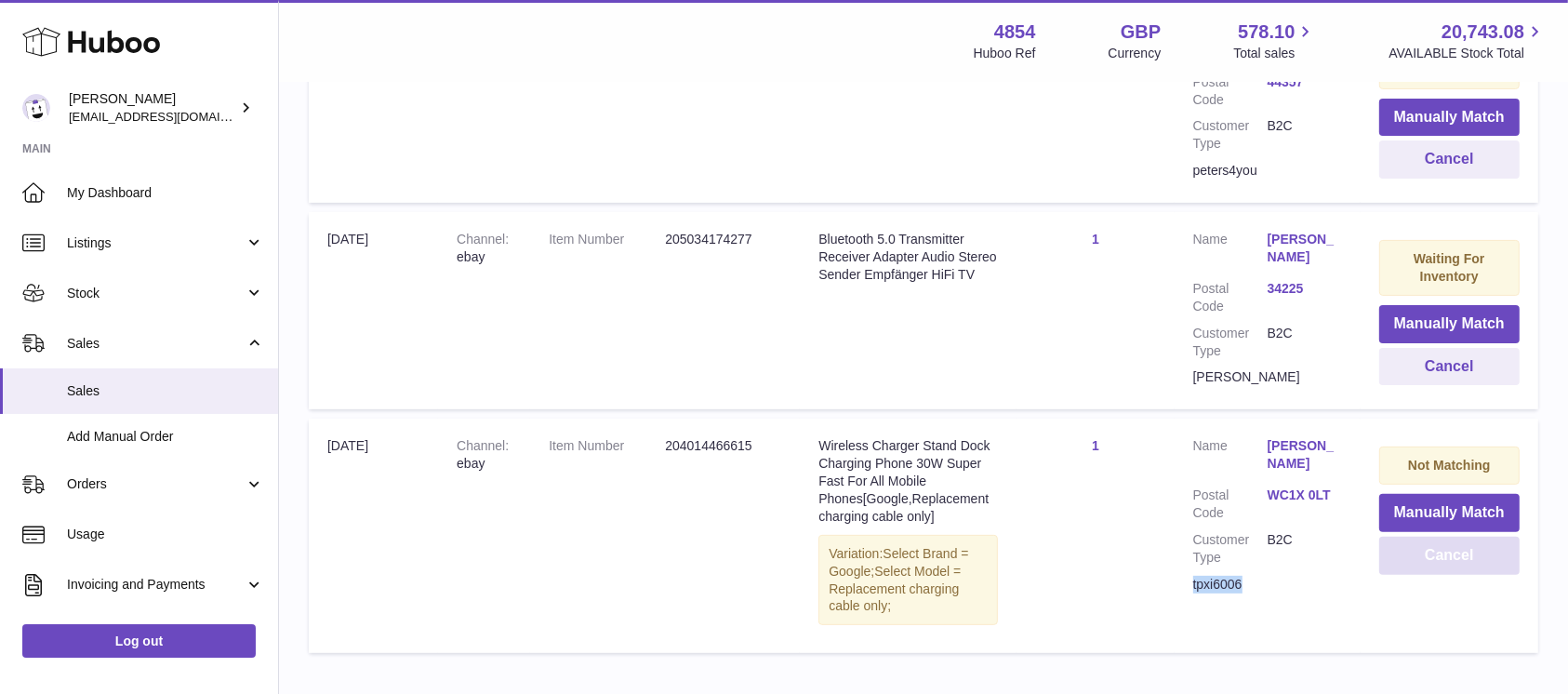
scroll to position [439, 0]
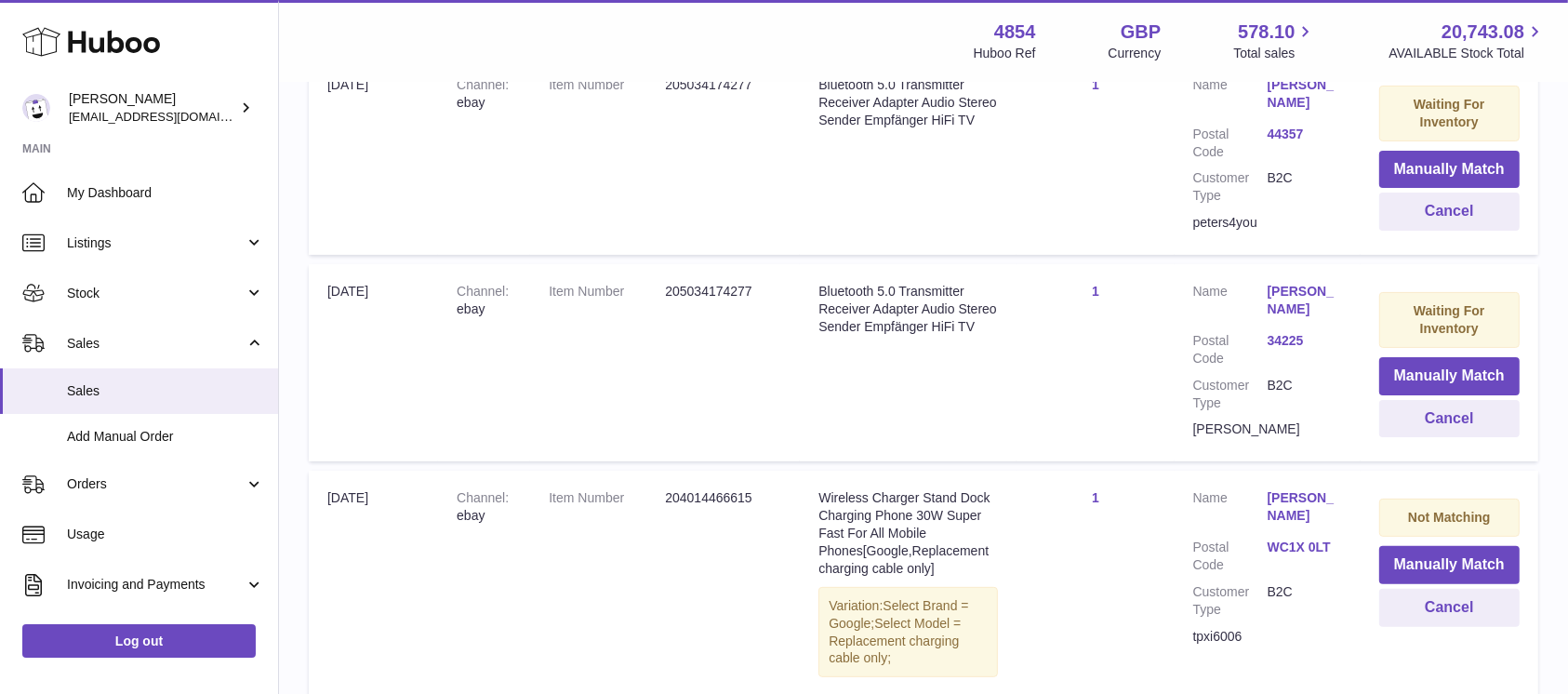
click at [1249, 435] on div "arnomaria" at bounding box center [1268, 429] width 149 height 18
click at [1231, 428] on div "arnomaria" at bounding box center [1268, 429] width 149 height 18
copy div "arnomaria"
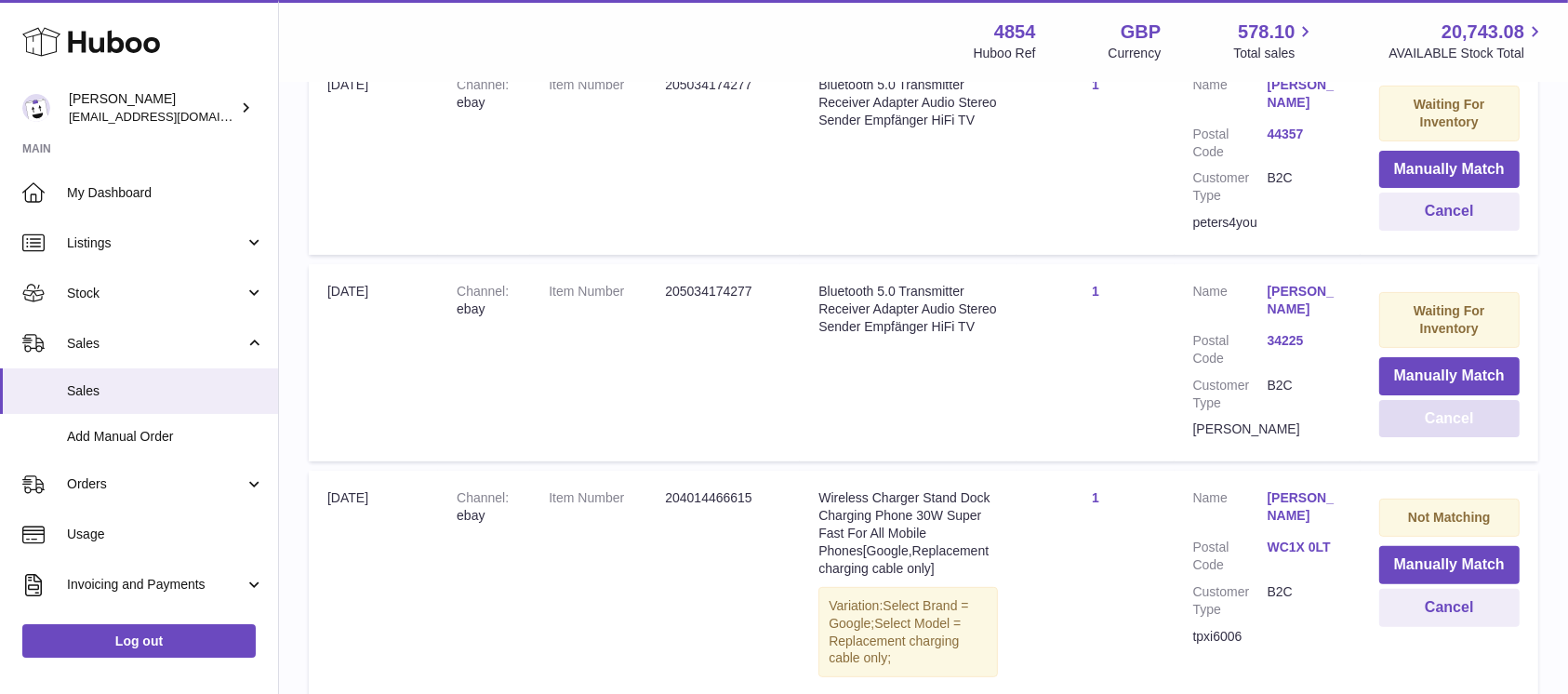
click at [1436, 422] on button "Cancel" at bounding box center [1448, 419] width 140 height 39
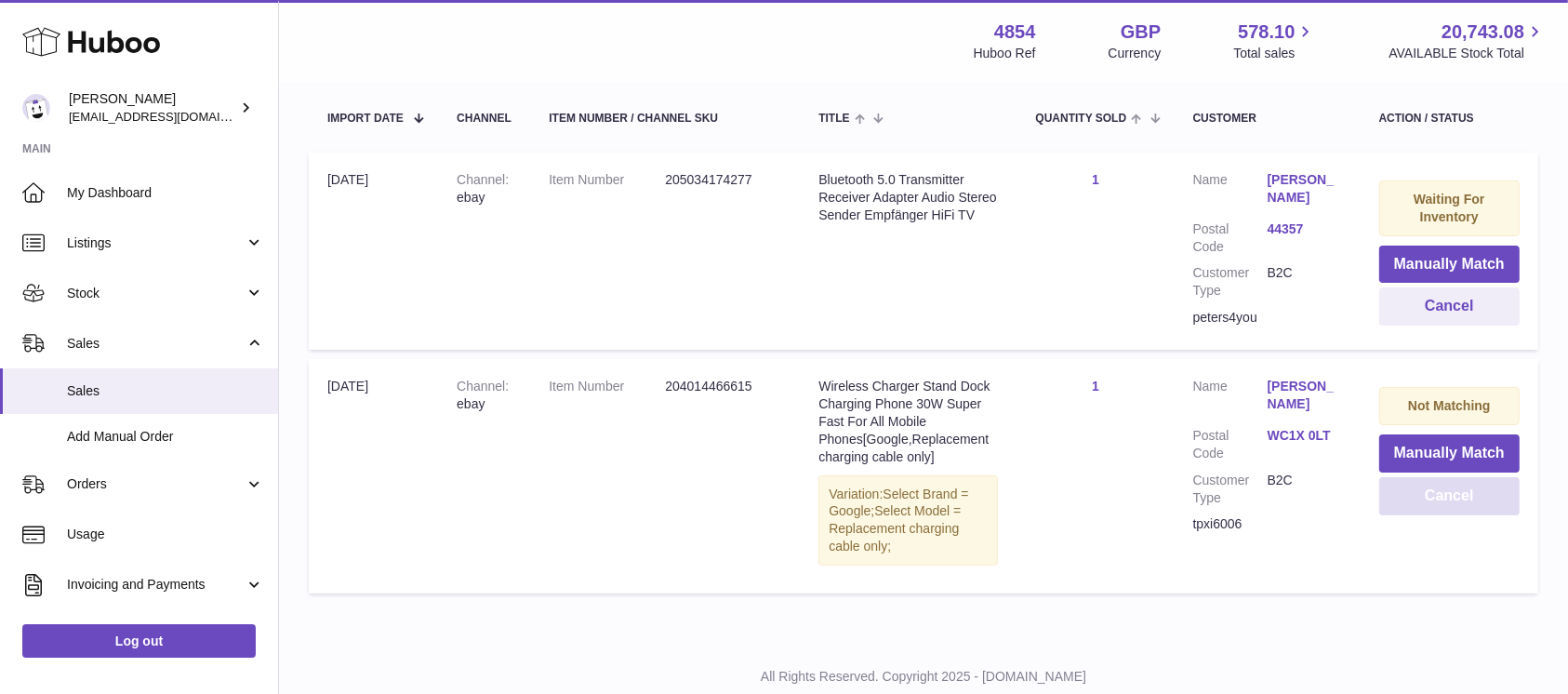
scroll to position [275, 0]
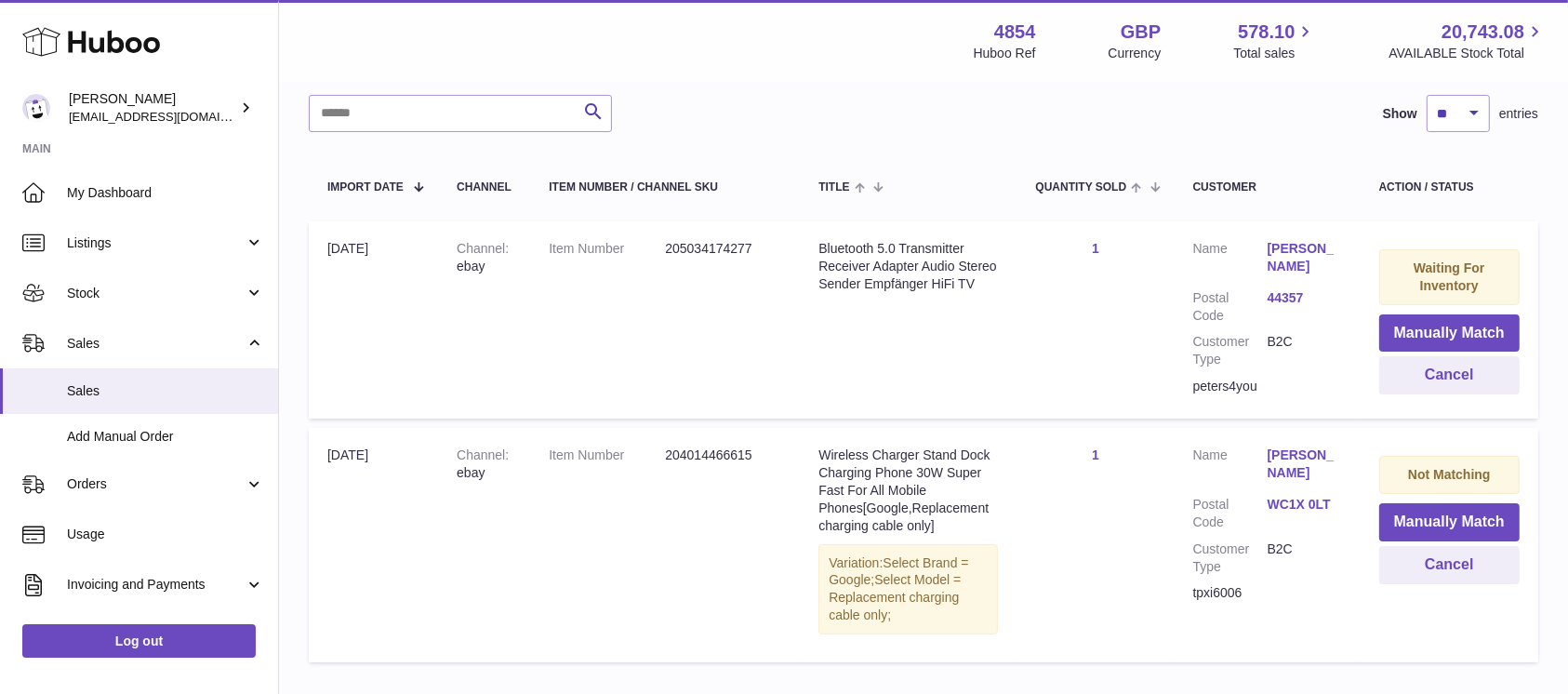
click at [1235, 396] on td "Customer Name Peter Schubert Postal Code 44357 Customer Type B2C peters4you" at bounding box center [1268, 319] width 186 height 197
copy div "peters4you"
click at [1444, 359] on button "Cancel" at bounding box center [1448, 375] width 140 height 39
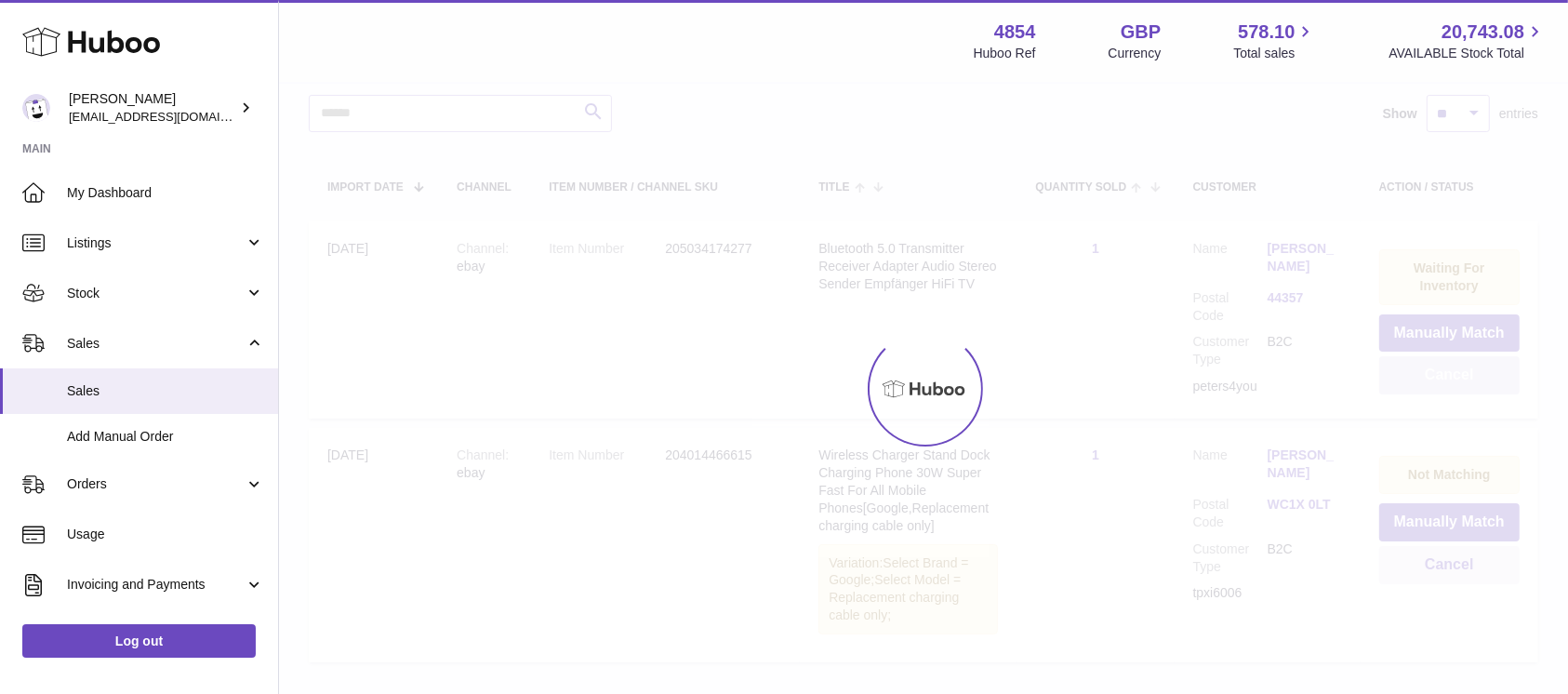
scroll to position [193, 0]
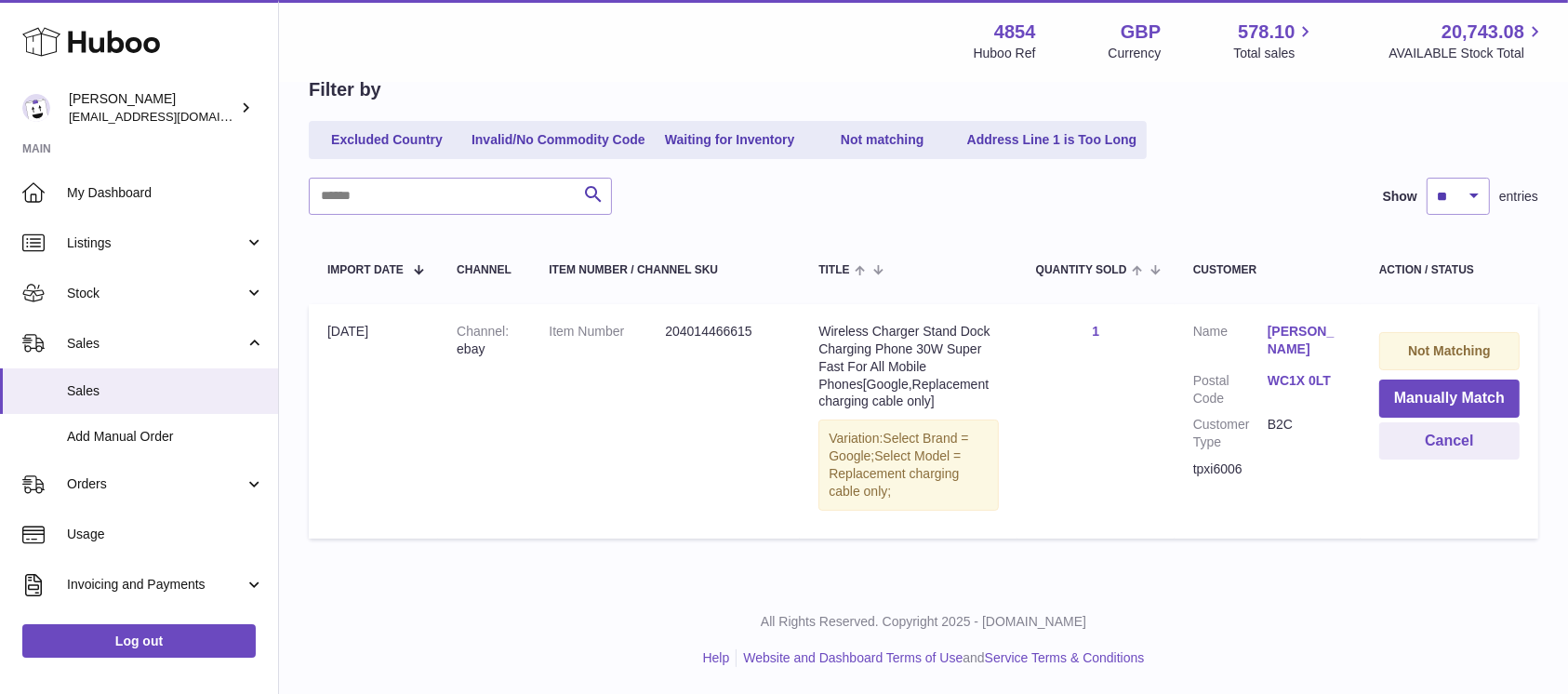
click at [1206, 460] on div "tpxi6006" at bounding box center [1268, 469] width 149 height 18
copy tr "tpxi6006"
click at [1416, 448] on button "Cancel" at bounding box center [1448, 442] width 140 height 39
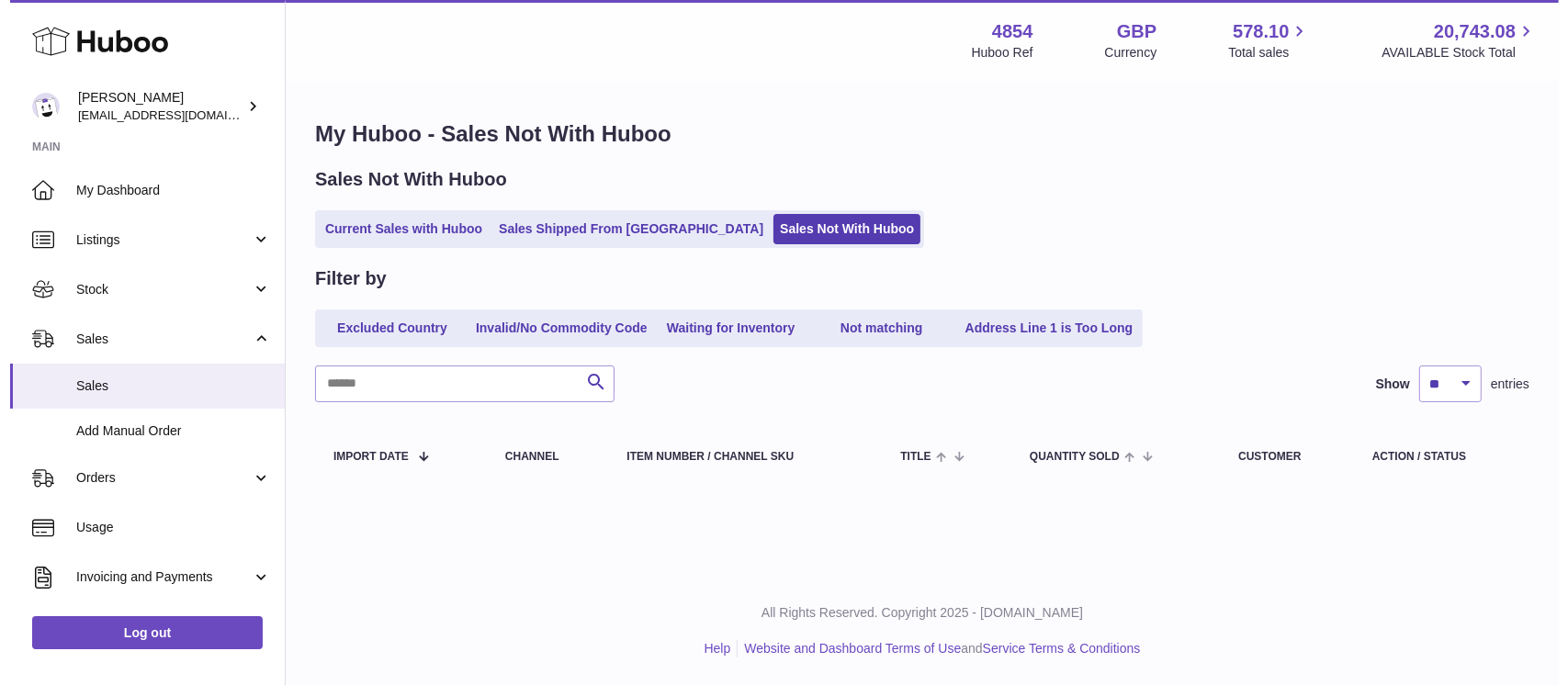
scroll to position [0, 0]
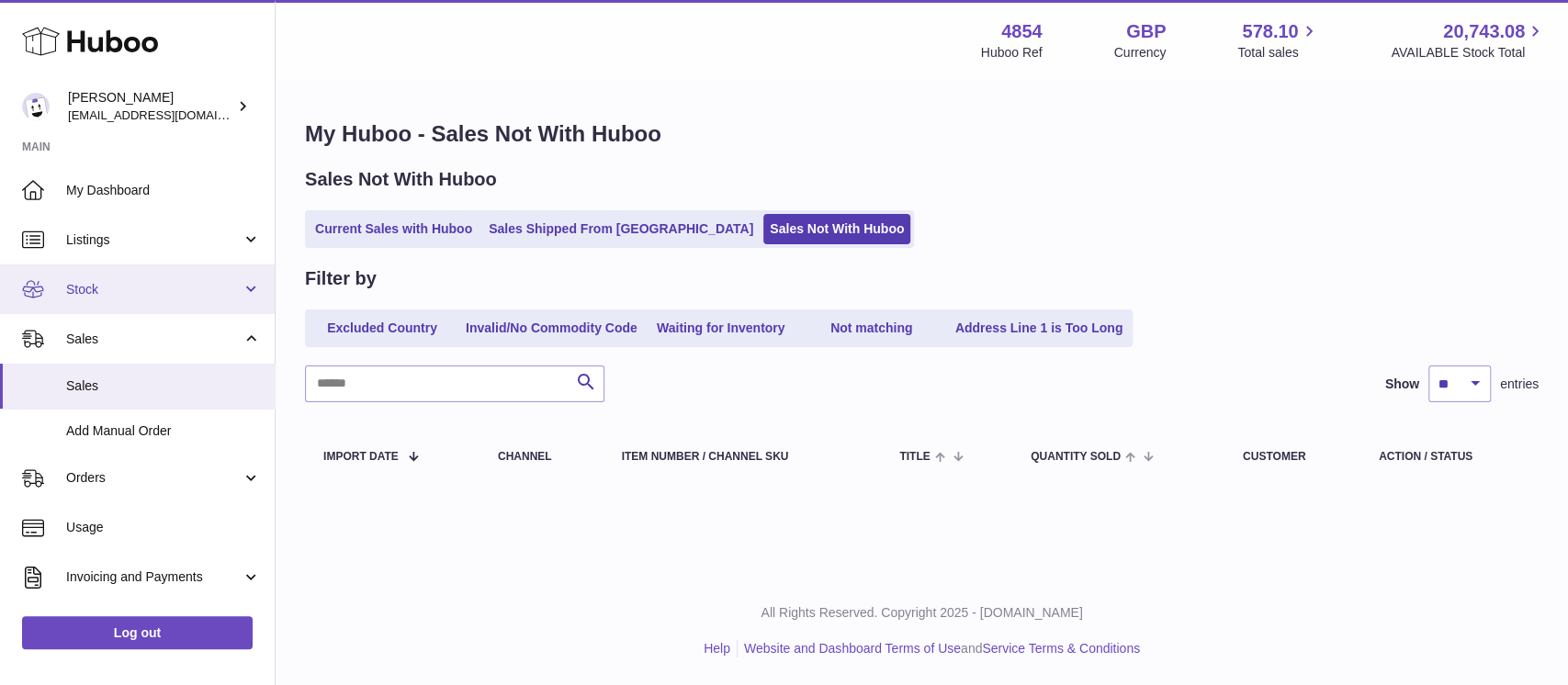
click at [175, 292] on span "Stock" at bounding box center [153, 289] width 176 height 18
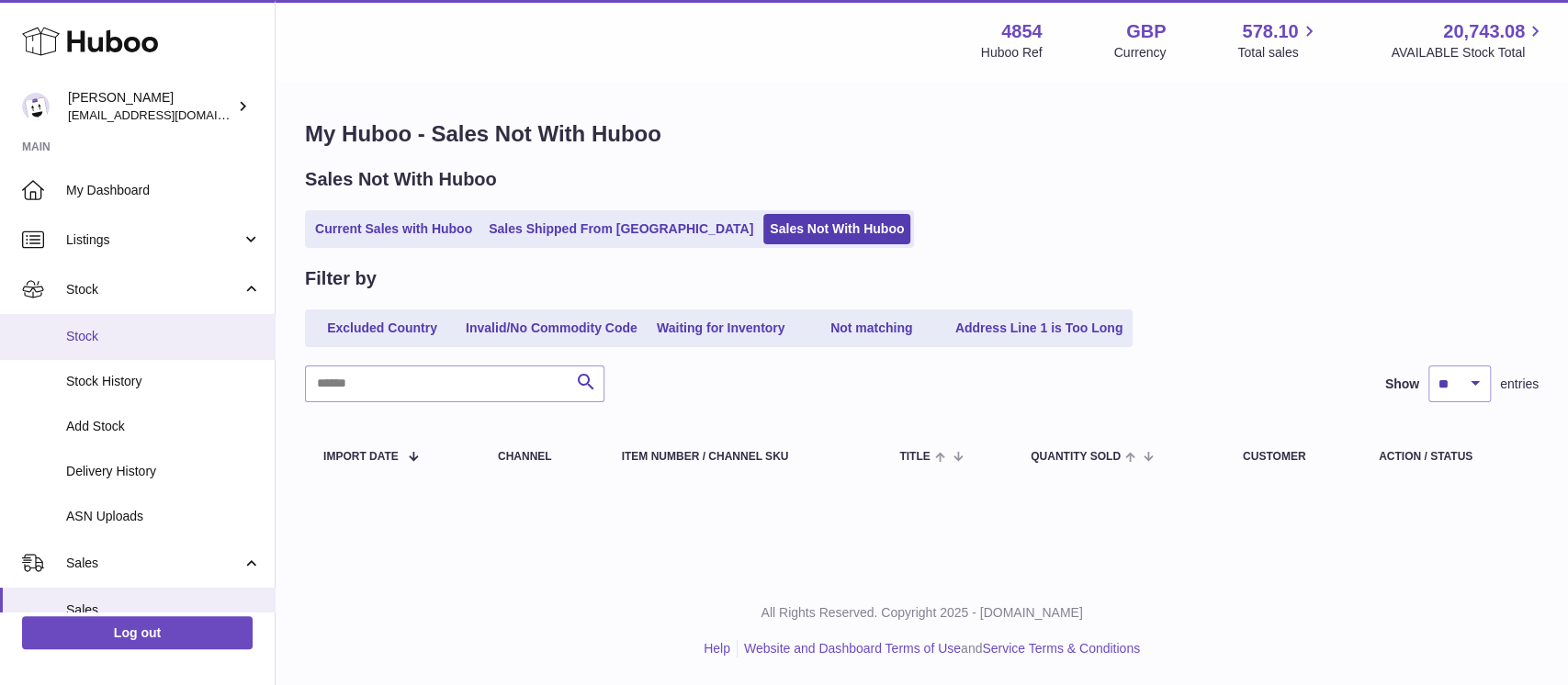
click at [171, 336] on span "Stock" at bounding box center [163, 336] width 194 height 18
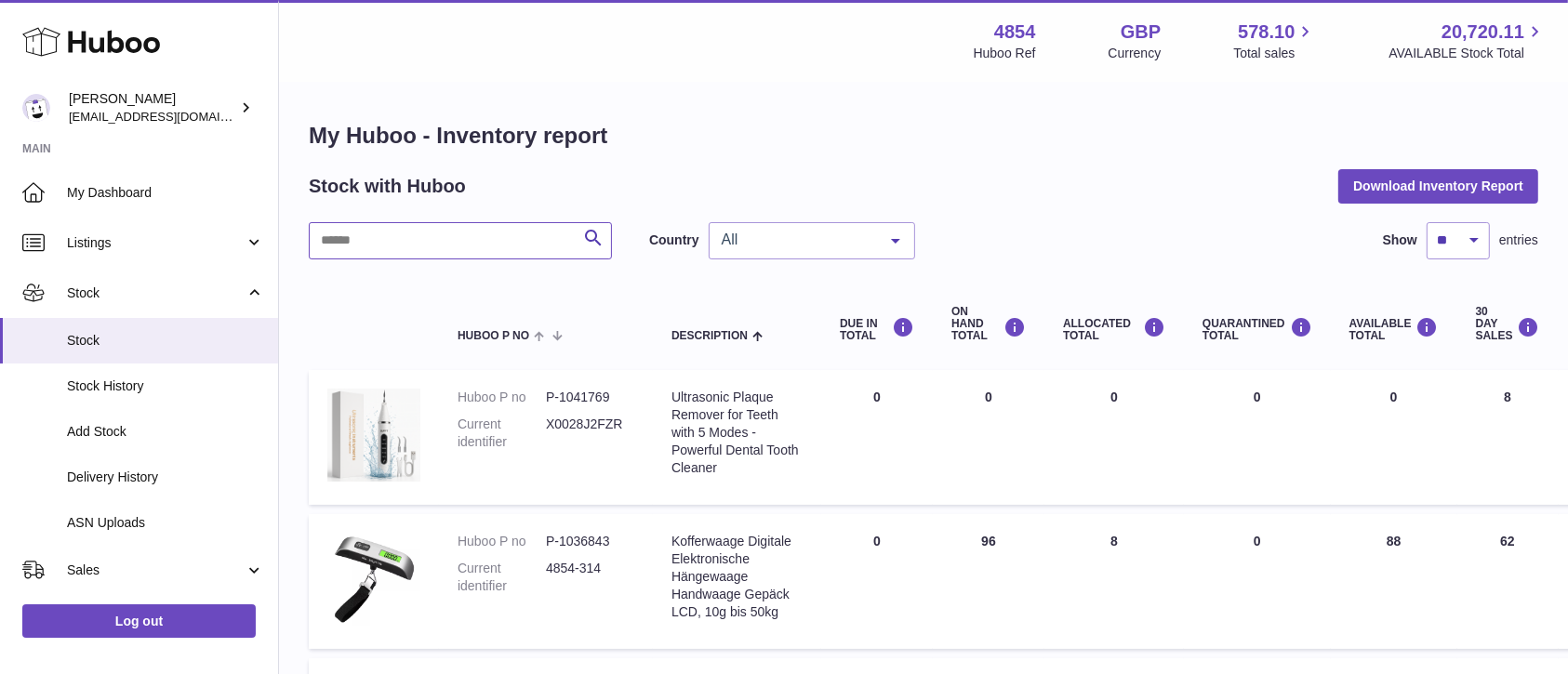
click at [446, 242] on input "text" at bounding box center [460, 241] width 303 height 38
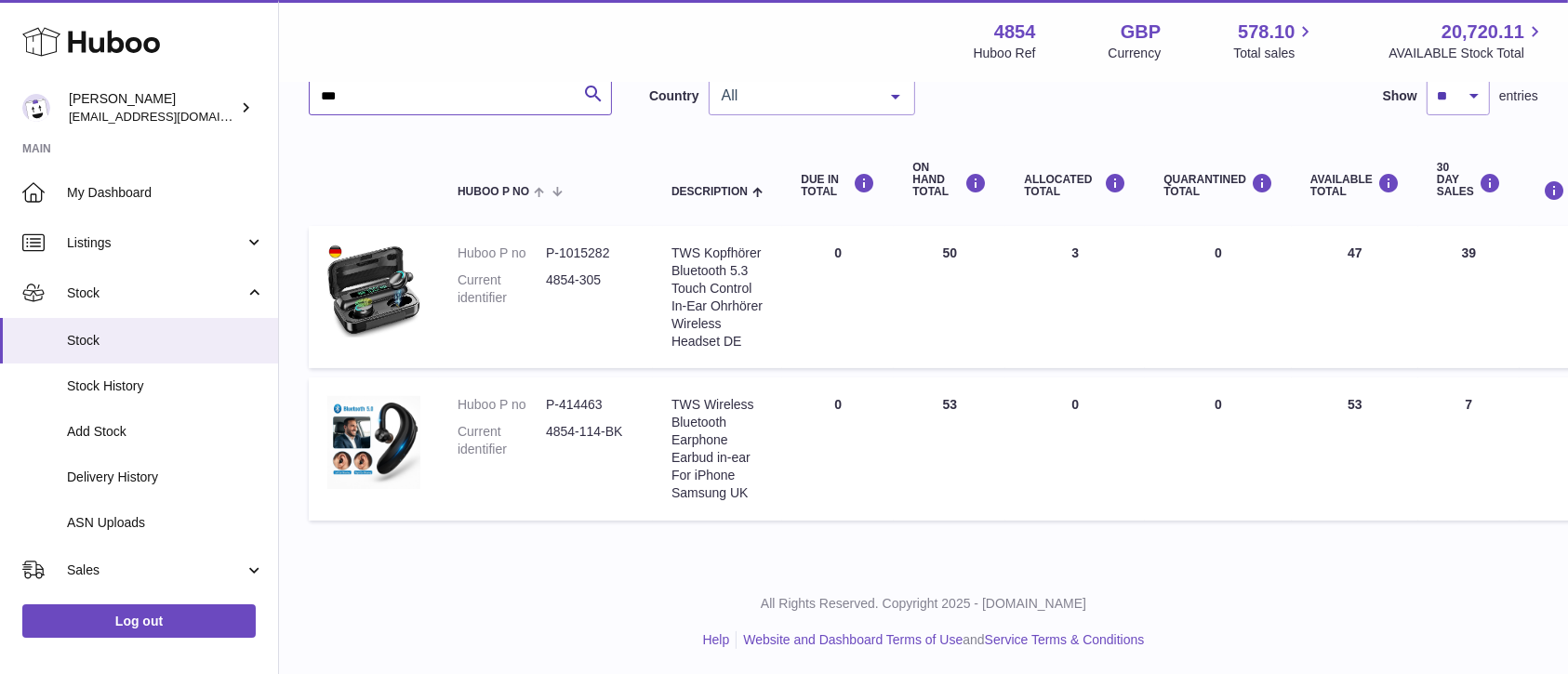
scroll to position [145, 0]
drag, startPoint x: 454, startPoint y: 108, endPoint x: 309, endPoint y: 95, distance: 145.6
click at [309, 95] on input "***" at bounding box center [460, 96] width 303 height 38
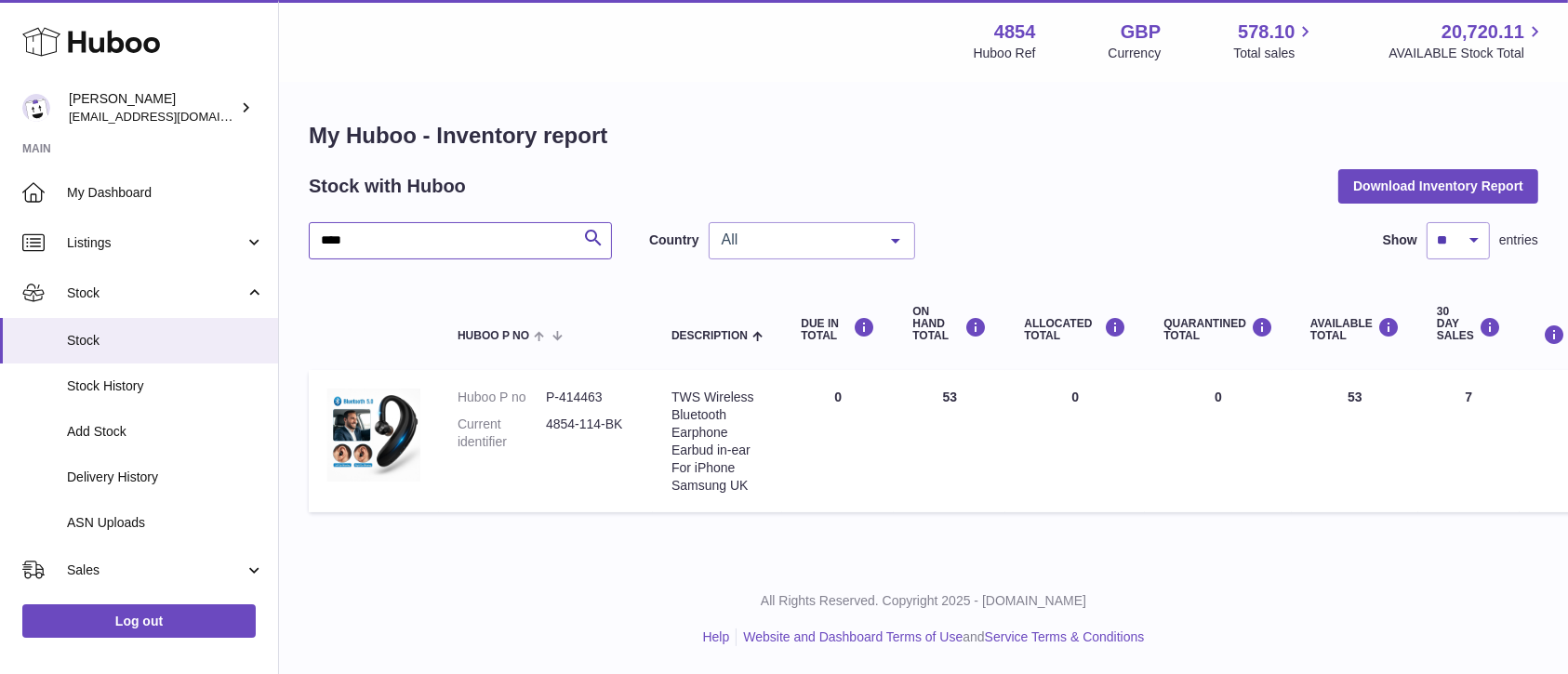
scroll to position [19, 0]
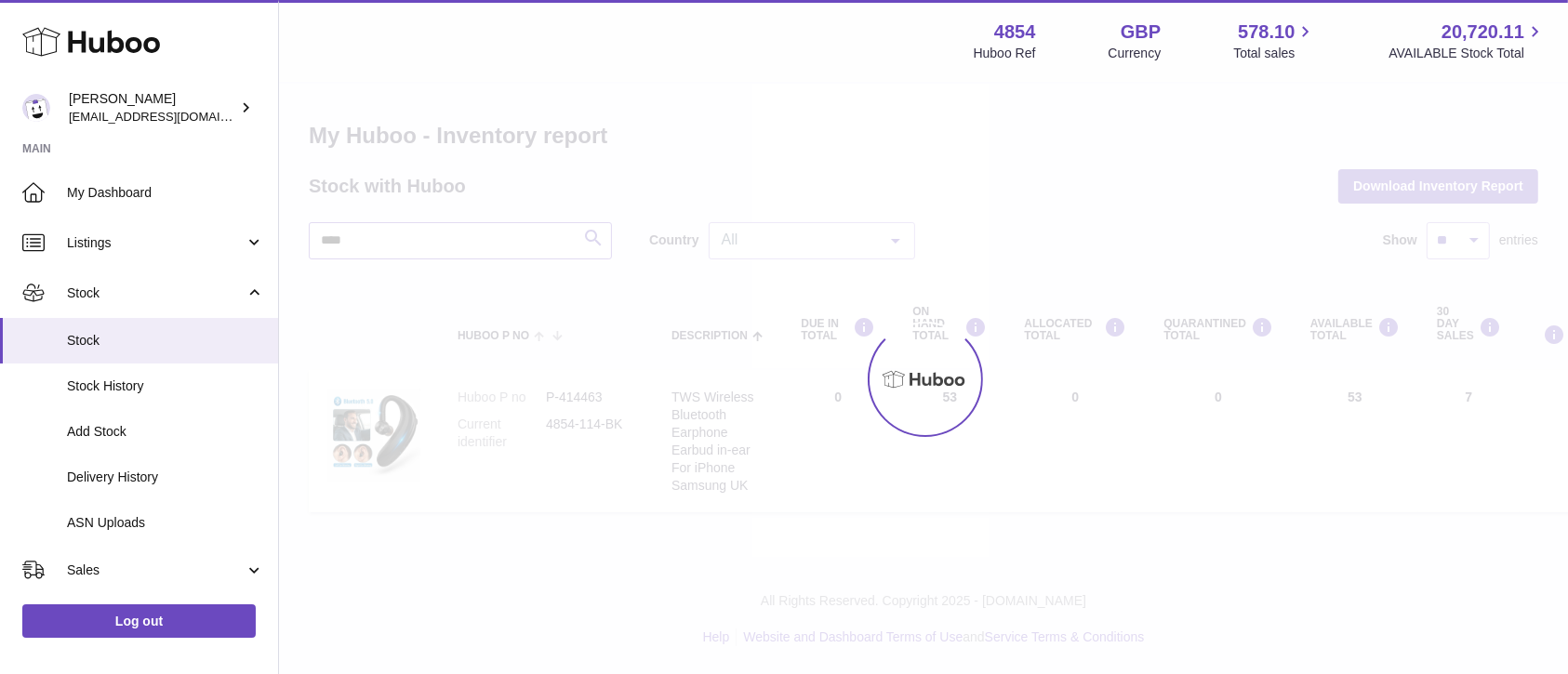
scroll to position [29, 0]
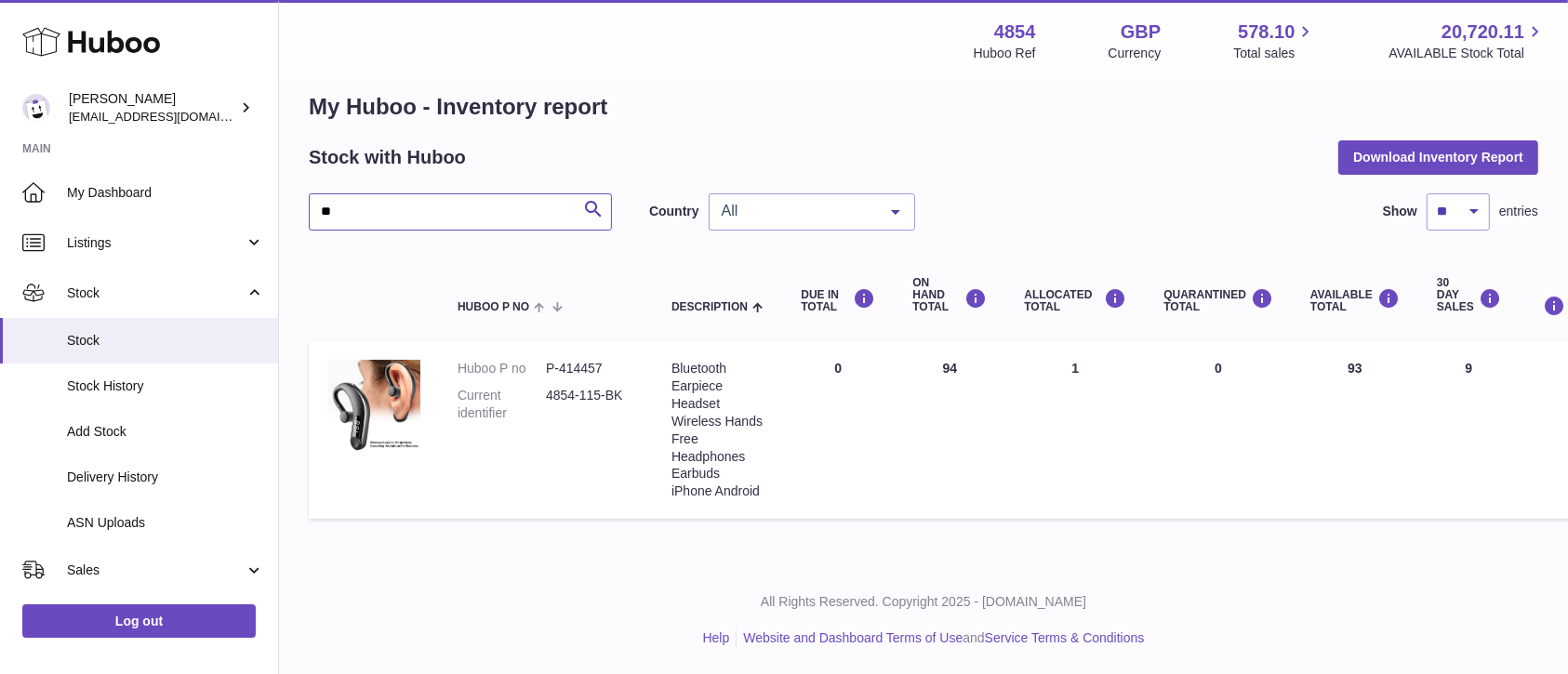
type input "*"
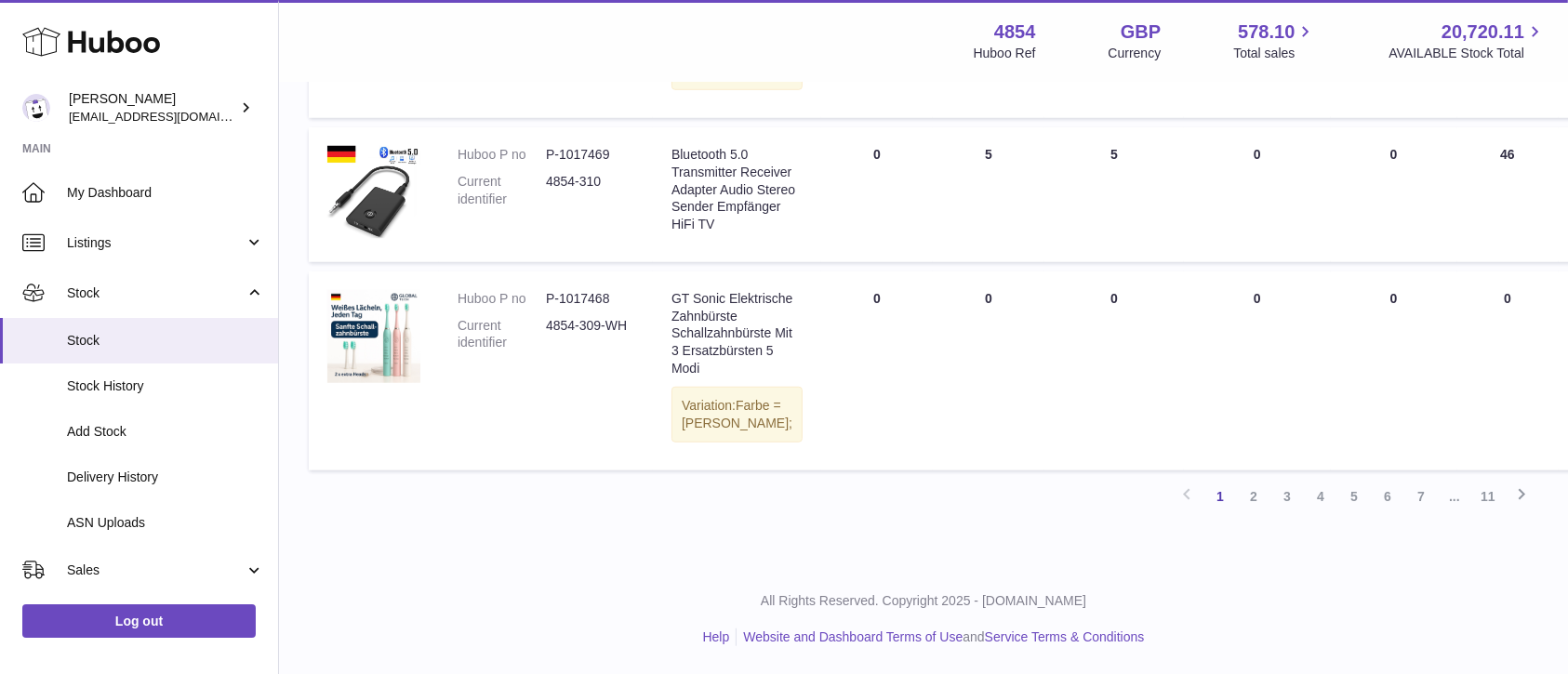
scroll to position [1757, 0]
click at [1251, 511] on link "2" at bounding box center [1254, 497] width 34 height 34
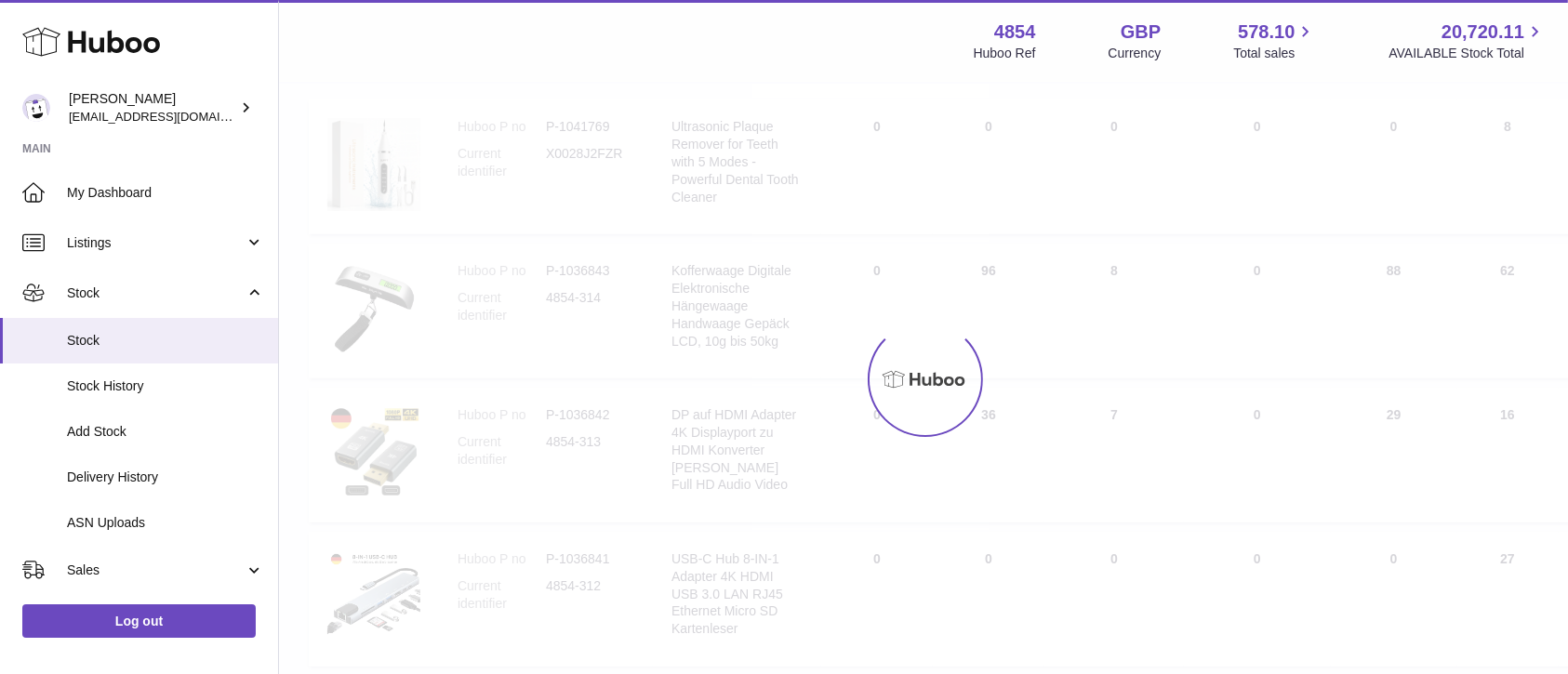
scroll to position [83, 0]
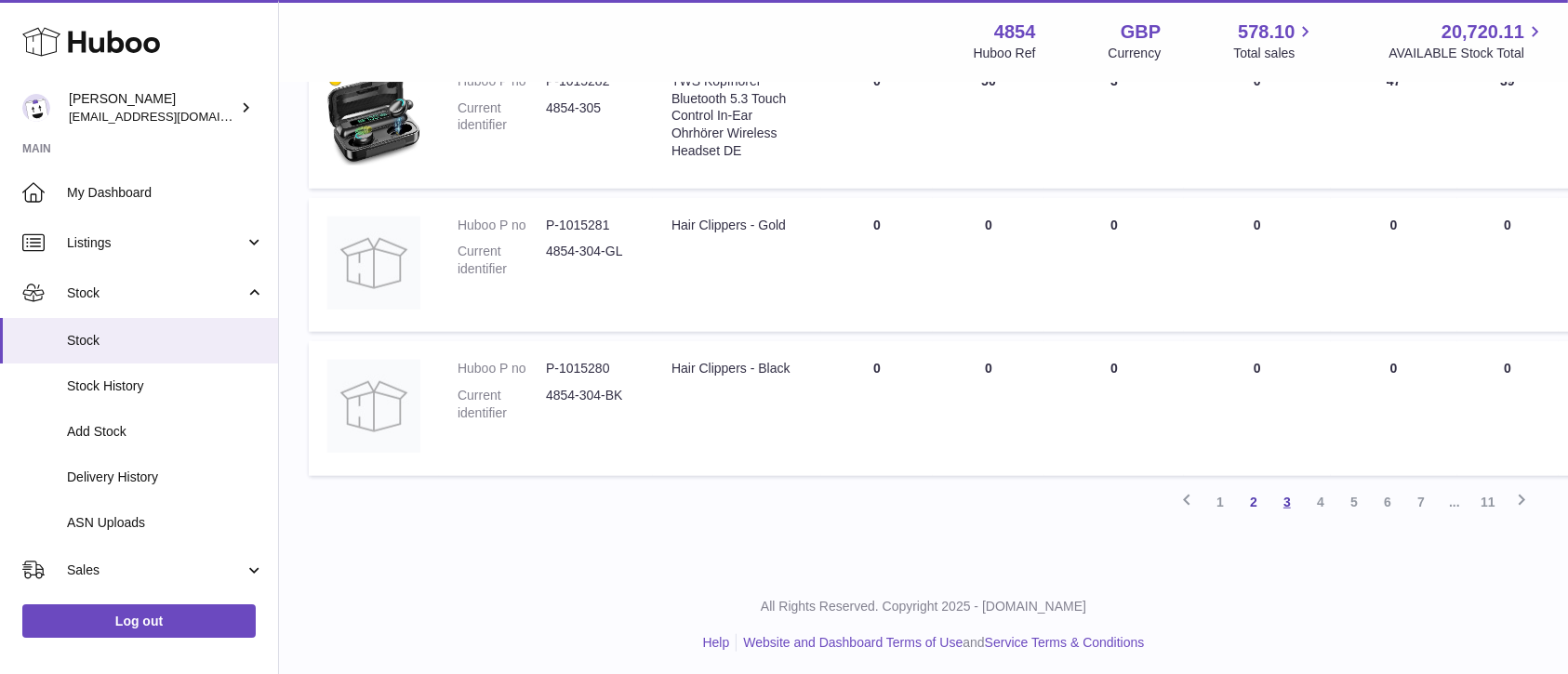
click at [1280, 495] on link "3" at bounding box center [1288, 503] width 34 height 34
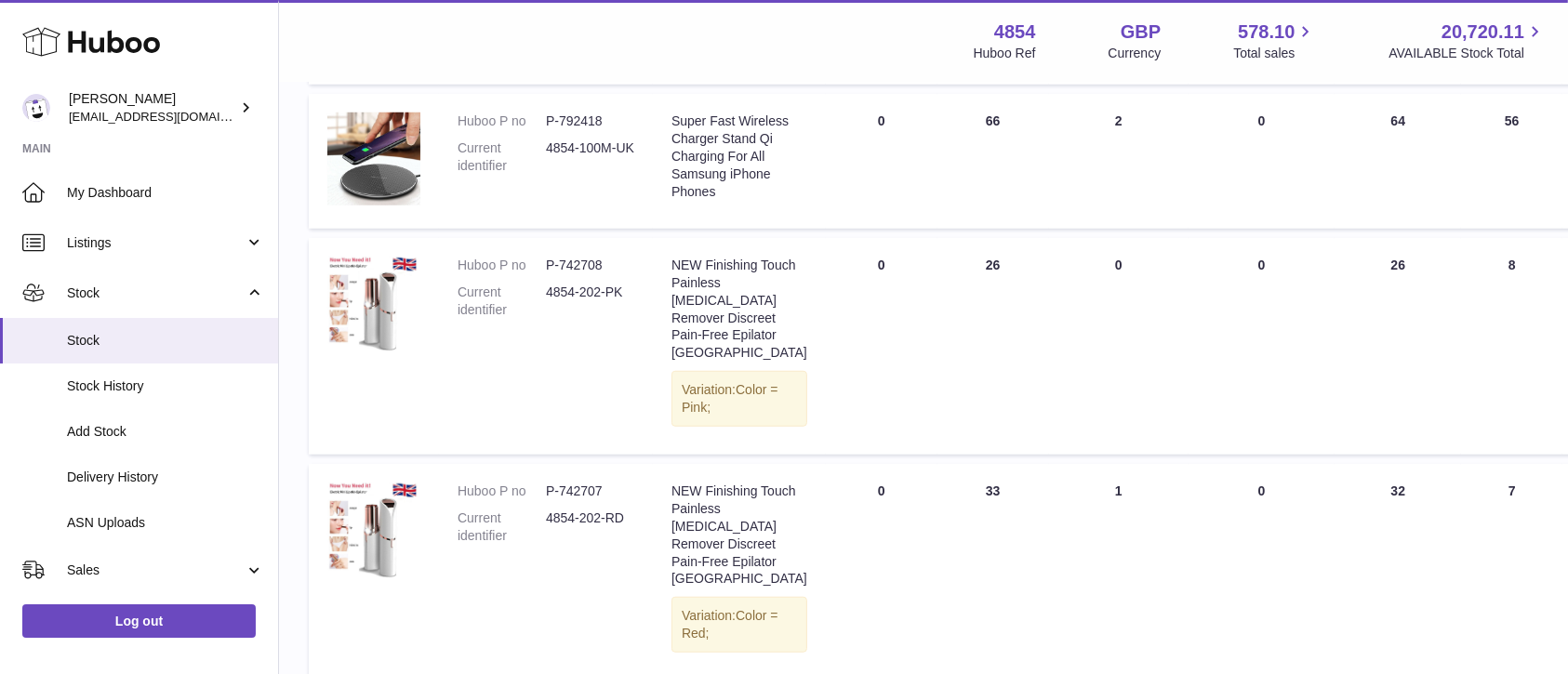
scroll to position [1571, 0]
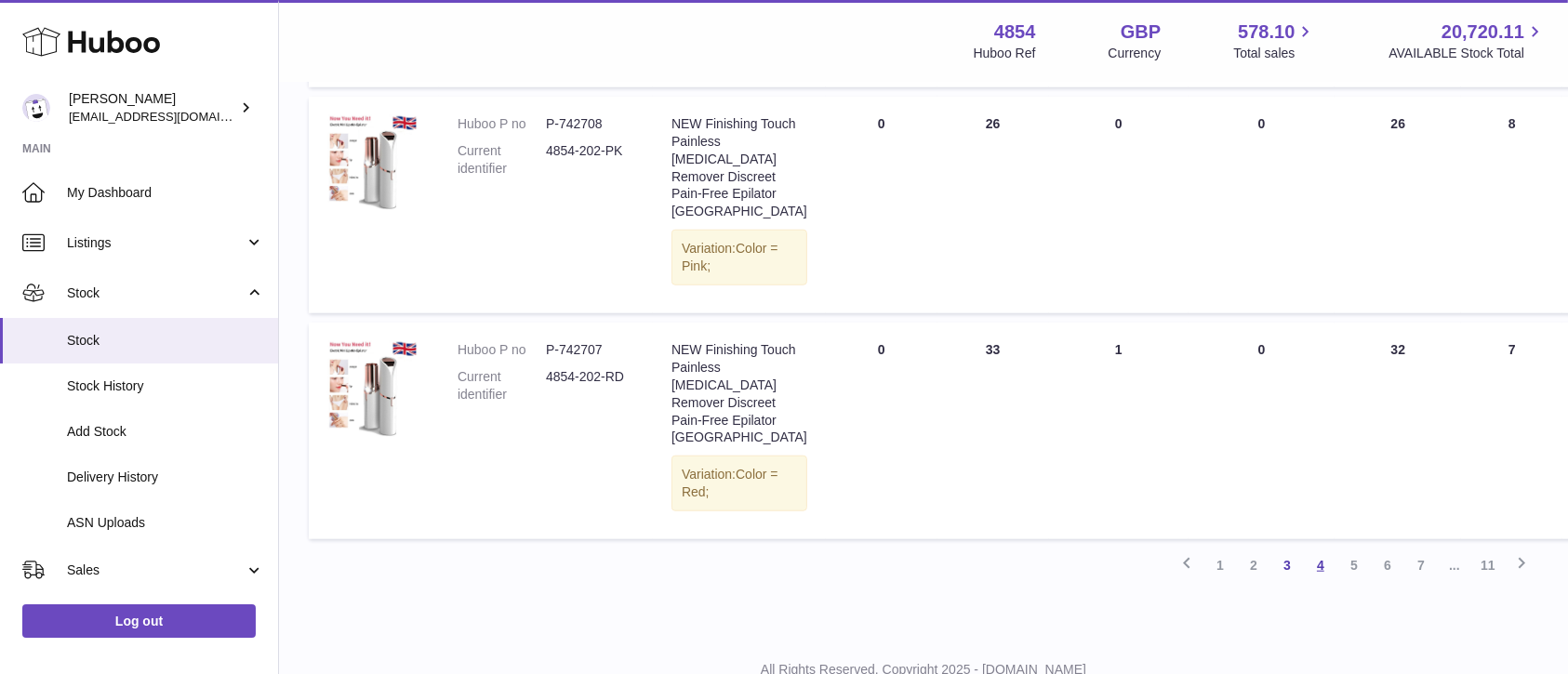
click at [1319, 583] on link "4" at bounding box center [1320, 566] width 34 height 34
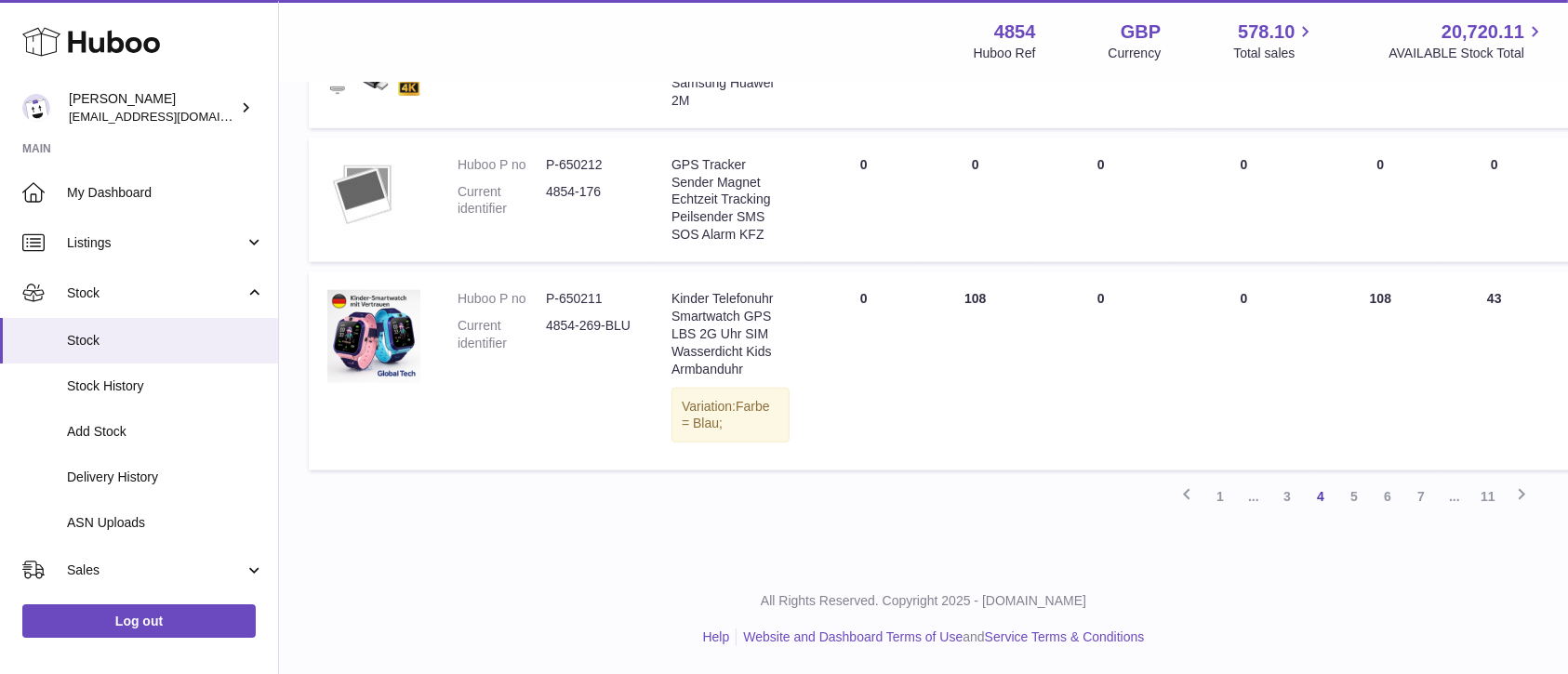
scroll to position [2018, 0]
click at [1353, 506] on link "5" at bounding box center [1354, 497] width 34 height 34
click at [1352, 493] on link "5" at bounding box center [1354, 497] width 34 height 34
click at [1362, 495] on link "5" at bounding box center [1354, 497] width 34 height 34
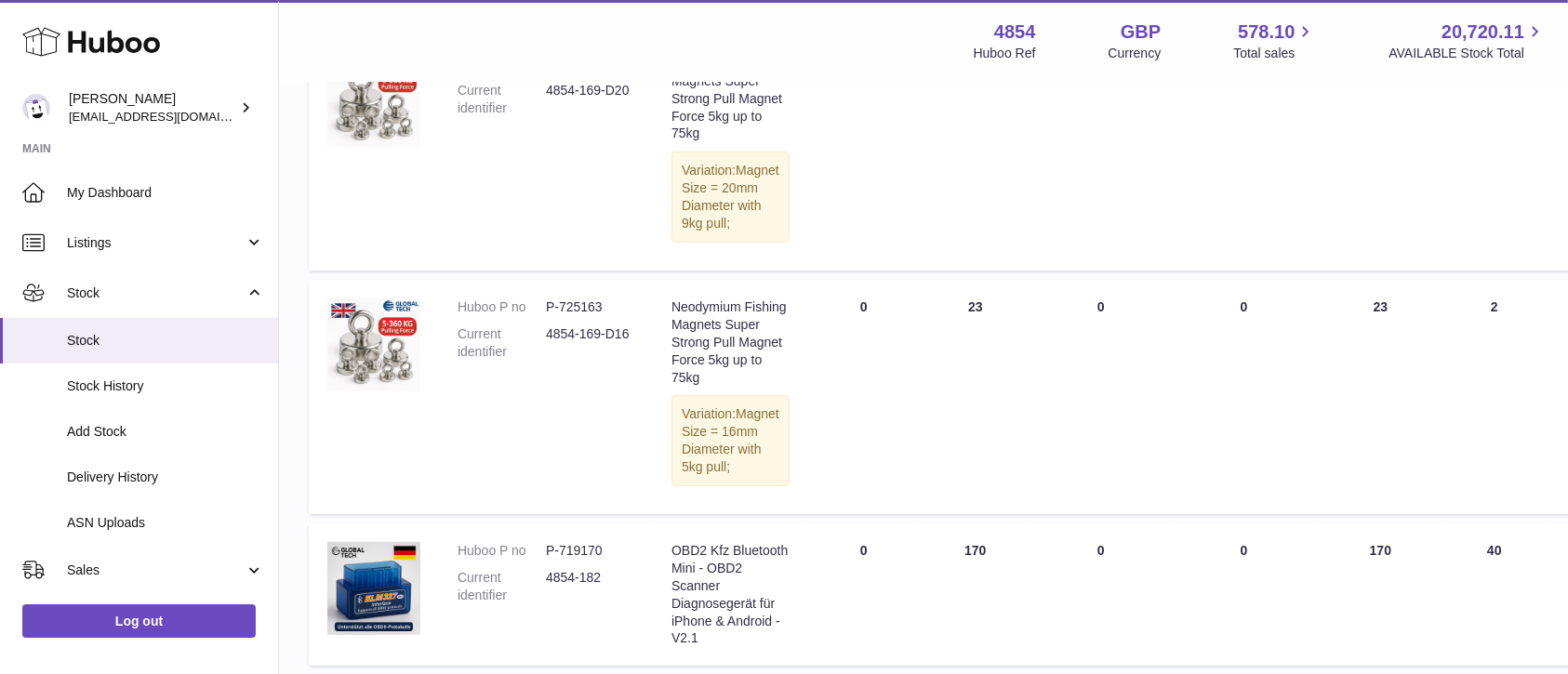
scroll to position [83, 0]
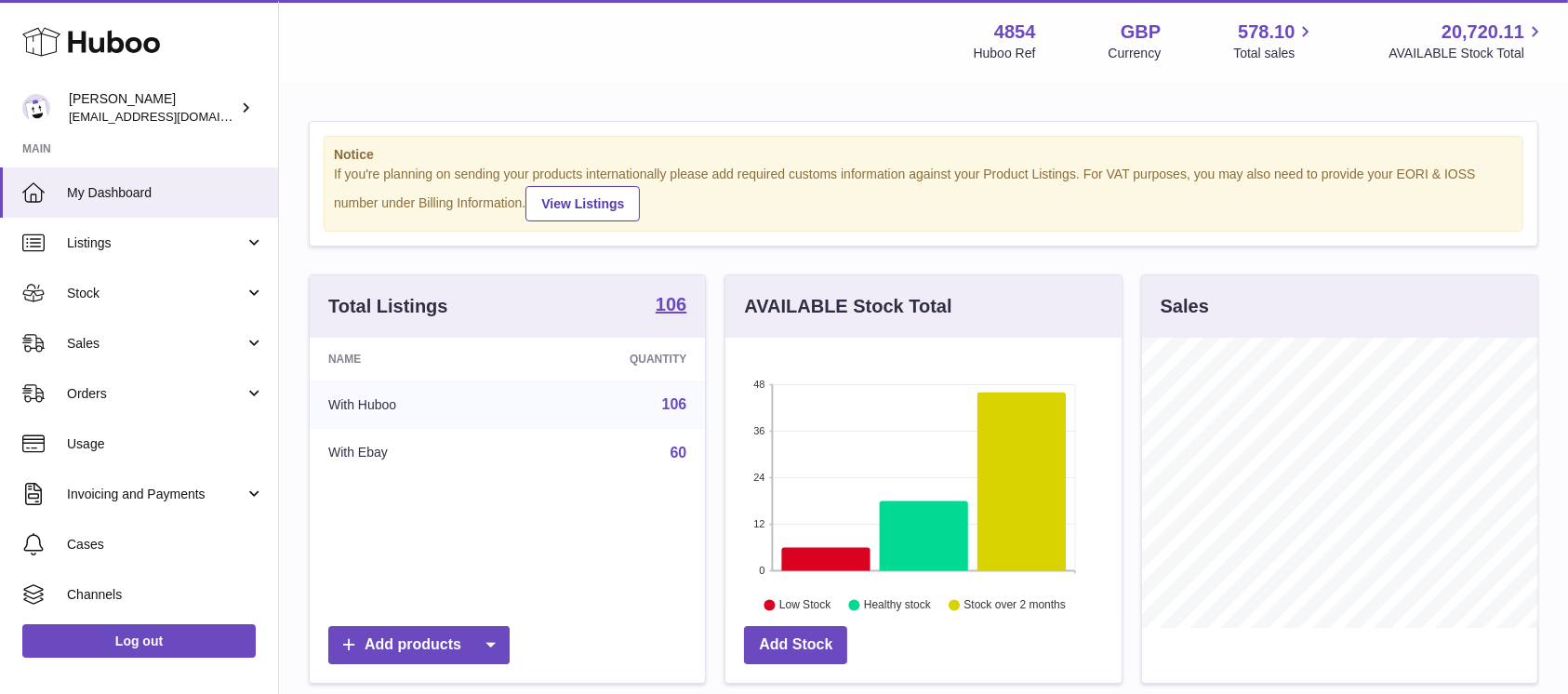
scroll to position [290, 395]
click at [164, 359] on link "Sales" at bounding box center [138, 343] width 278 height 50
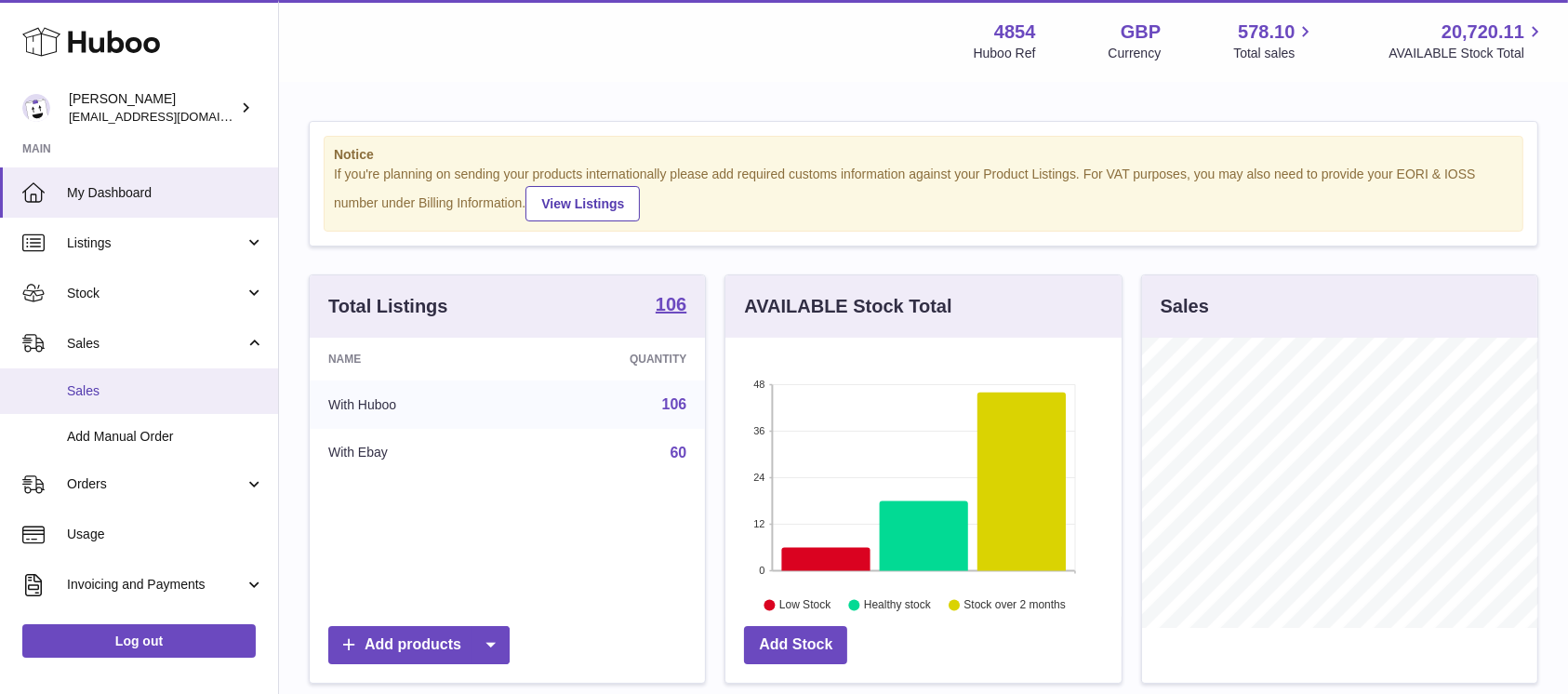
click at [151, 403] on link "Sales" at bounding box center [138, 391] width 278 height 45
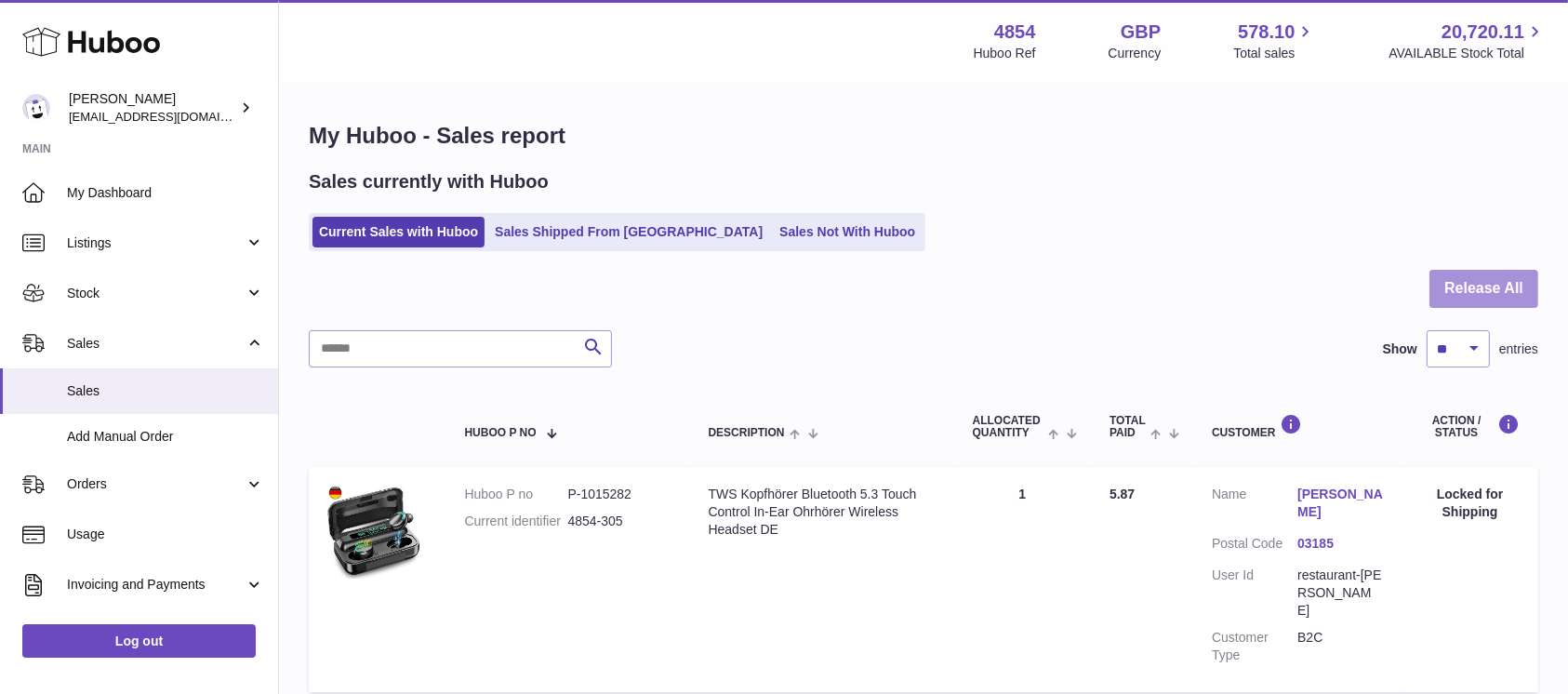
click at [1444, 301] on button "Release All" at bounding box center [1484, 289] width 109 height 39
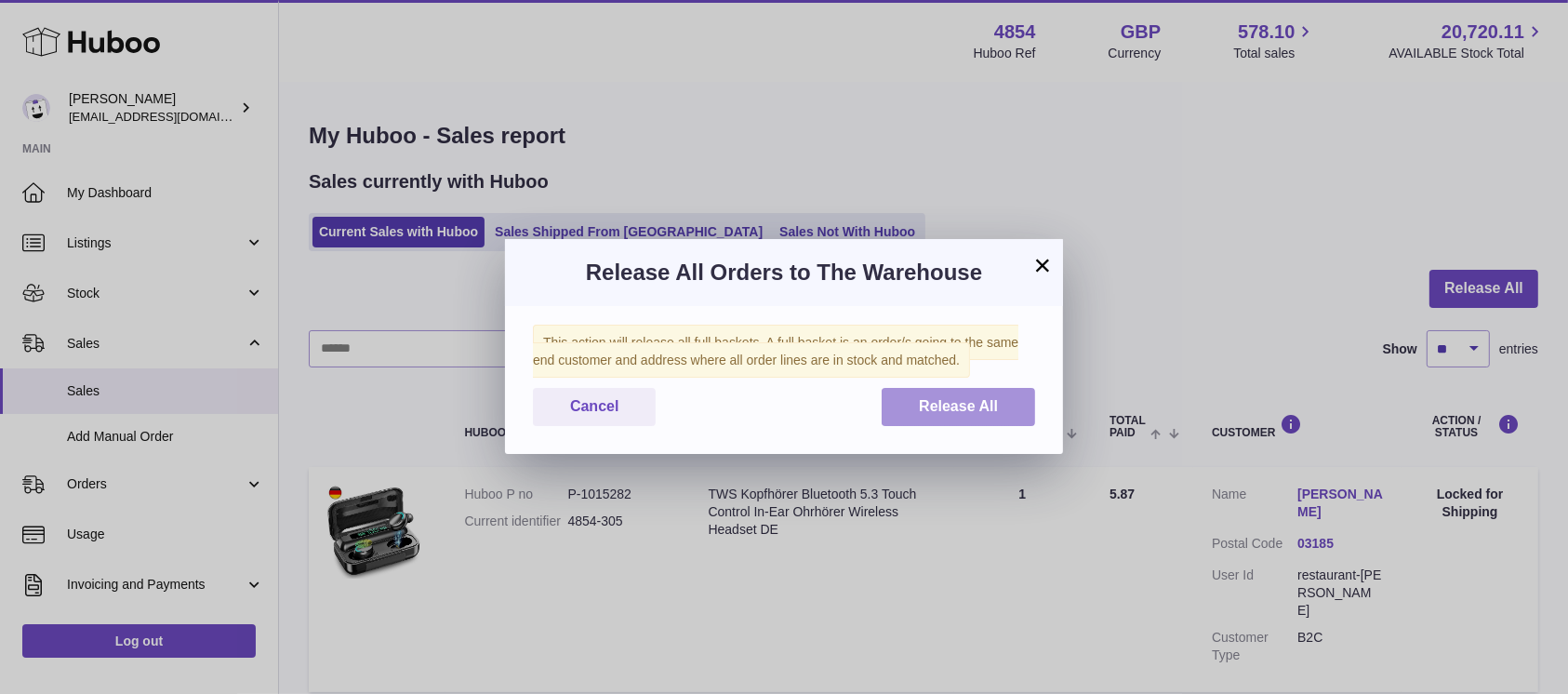
click at [1006, 403] on button "Release All" at bounding box center [958, 407] width 153 height 39
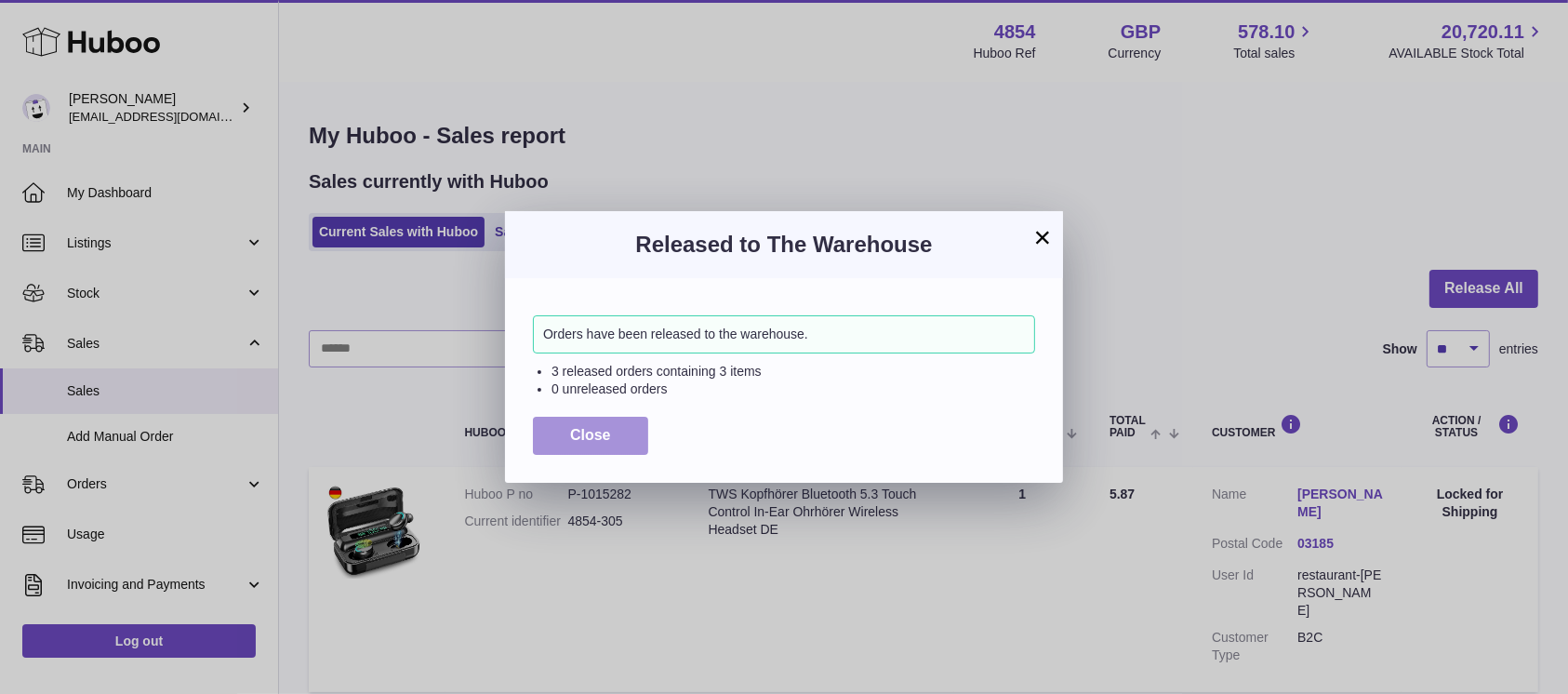
click at [574, 435] on span "Close" at bounding box center [590, 435] width 40 height 16
